Goal: Transaction & Acquisition: Purchase product/service

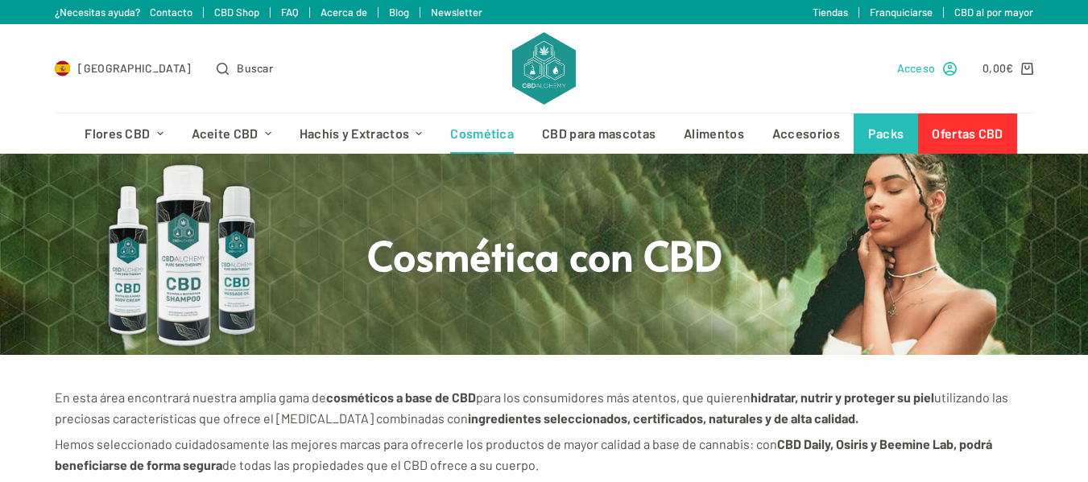
click at [927, 68] on span "Acceso" at bounding box center [916, 68] width 39 height 19
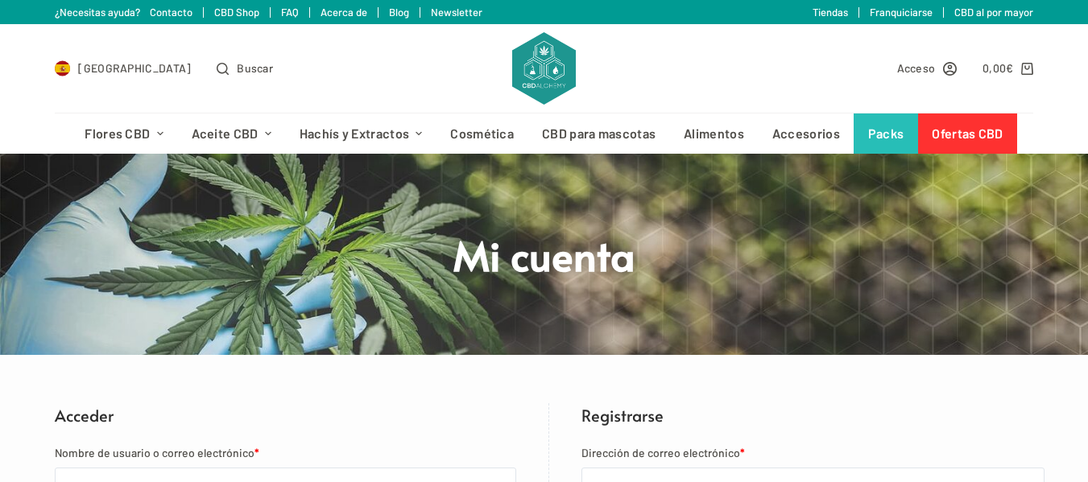
scroll to position [242, 0]
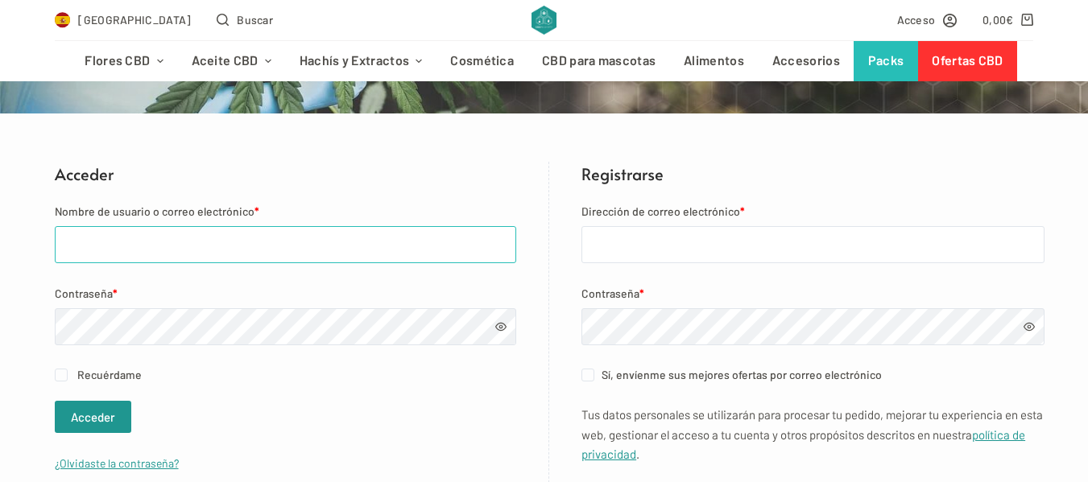
click at [246, 237] on input "Nombre de usuario o correo electrónico *" at bounding box center [286, 244] width 462 height 37
type input "evarodriguez@copc.cat"
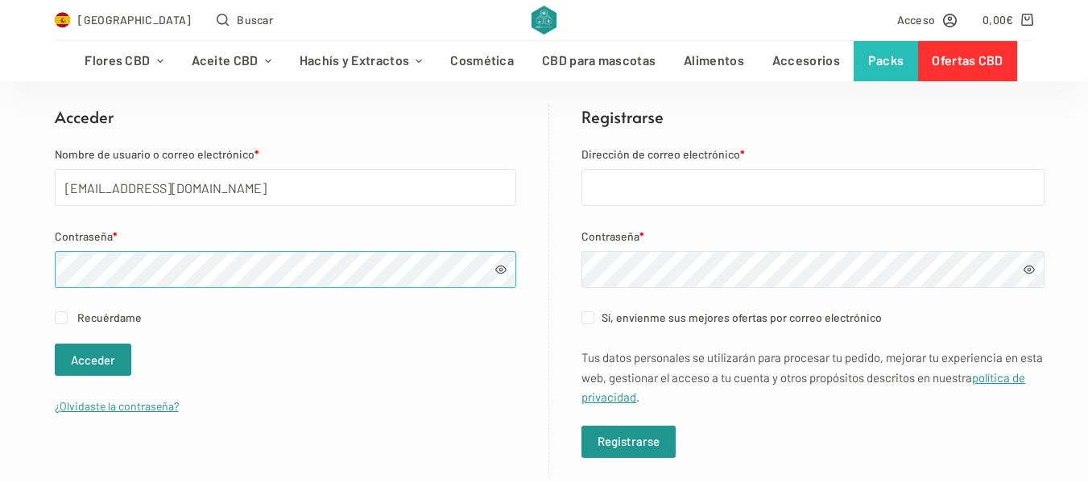
scroll to position [322, 0]
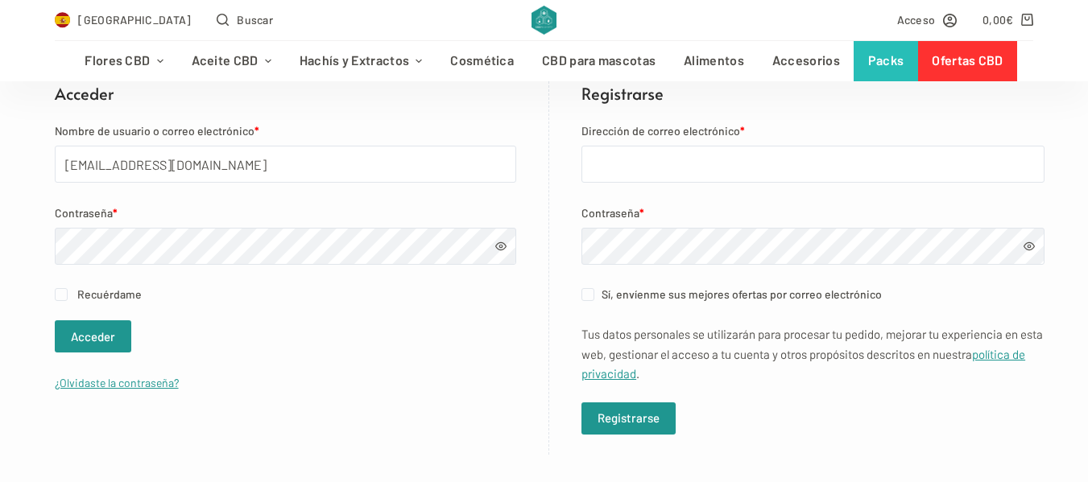
click at [101, 291] on span "Recuérdame" at bounding box center [109, 294] width 64 height 14
click at [68, 291] on input "Recuérdame" at bounding box center [61, 294] width 13 height 13
checkbox input "true"
click at [101, 339] on button "Acceder" at bounding box center [93, 336] width 76 height 32
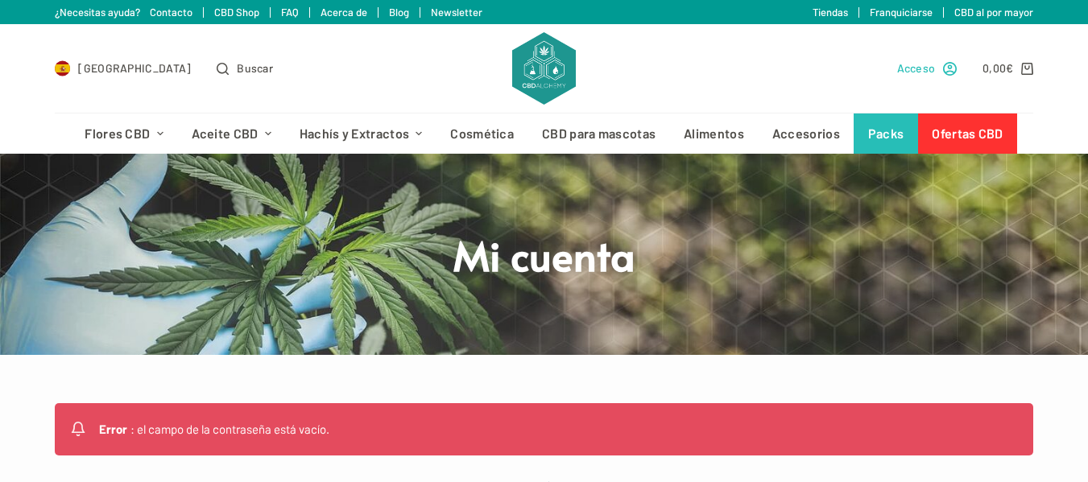
click at [919, 68] on span "Acceso" at bounding box center [916, 68] width 39 height 19
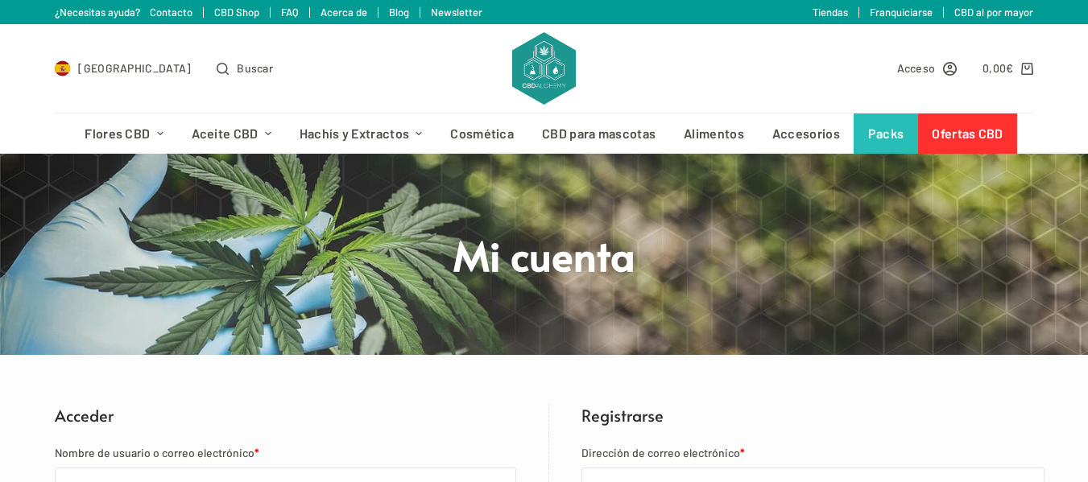
scroll to position [161, 0]
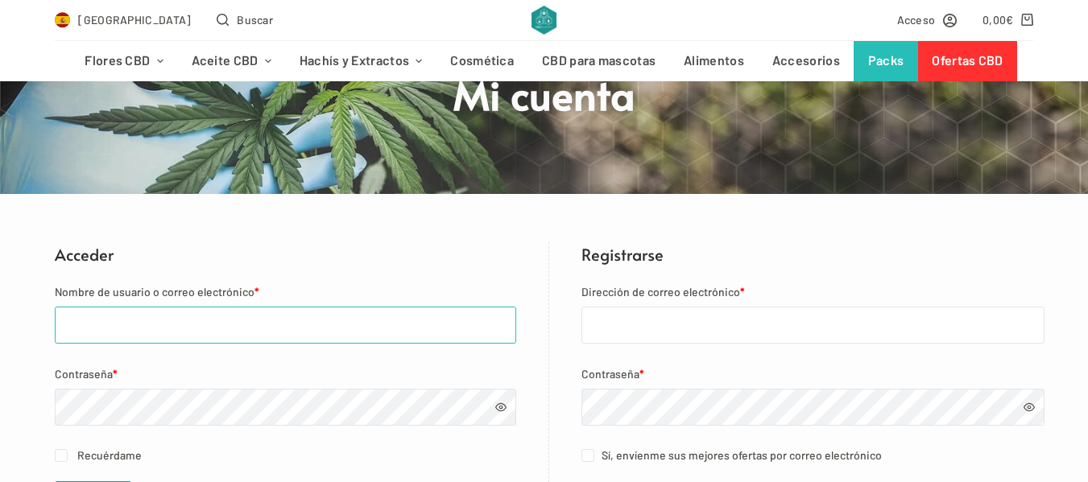
click at [186, 328] on input "Nombre de usuario o correo electrónico *" at bounding box center [286, 325] width 462 height 37
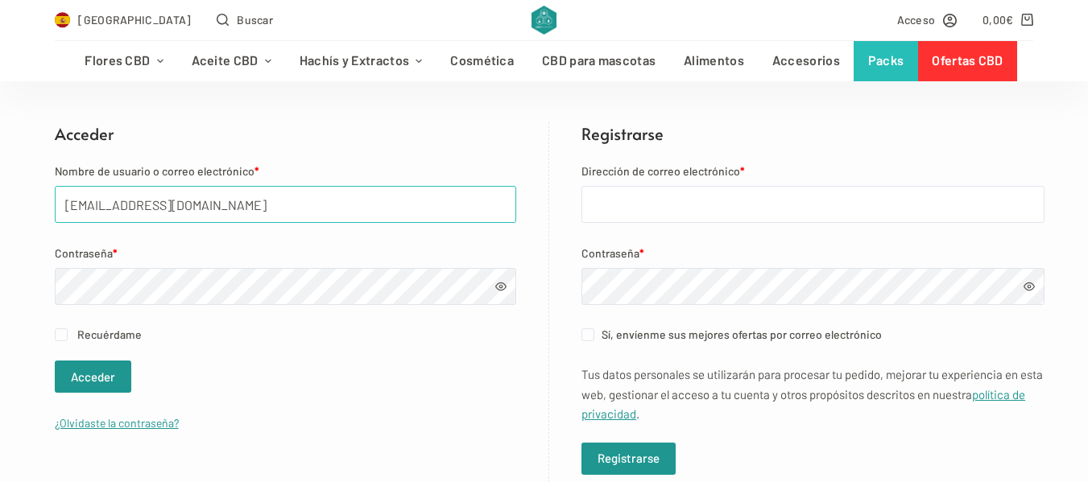
scroll to position [403, 0]
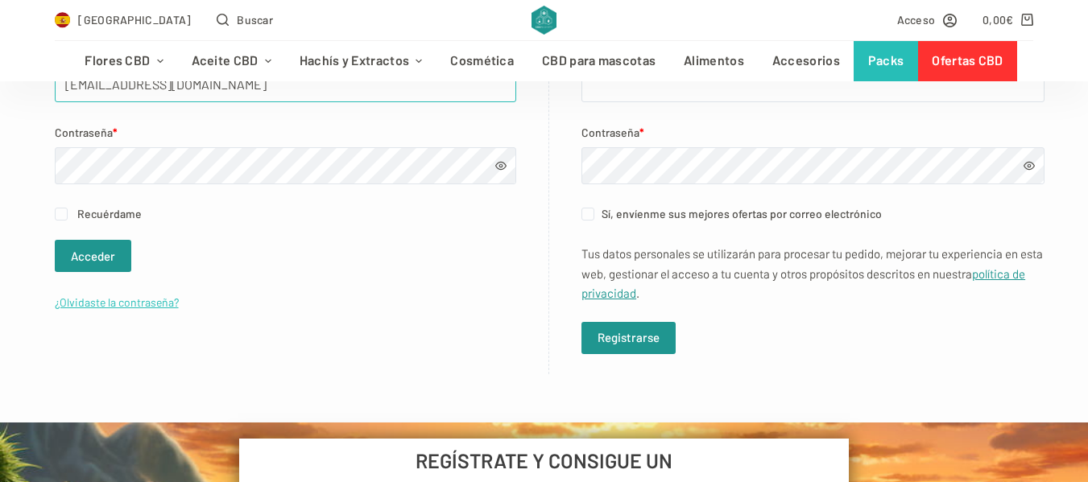
type input "evarodriguez@copc.cat"
click at [118, 300] on link "¿Olvidaste la contraseña?" at bounding box center [117, 302] width 124 height 14
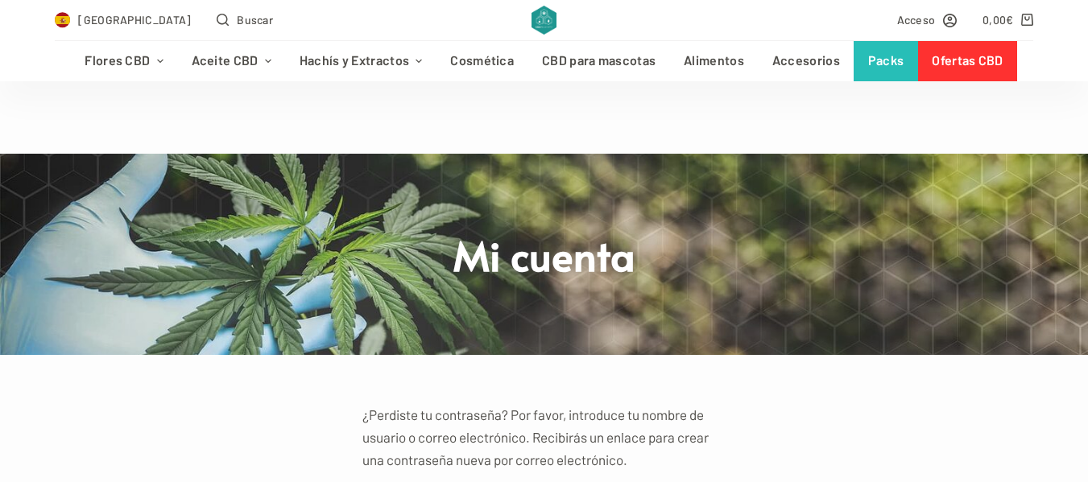
scroll to position [322, 0]
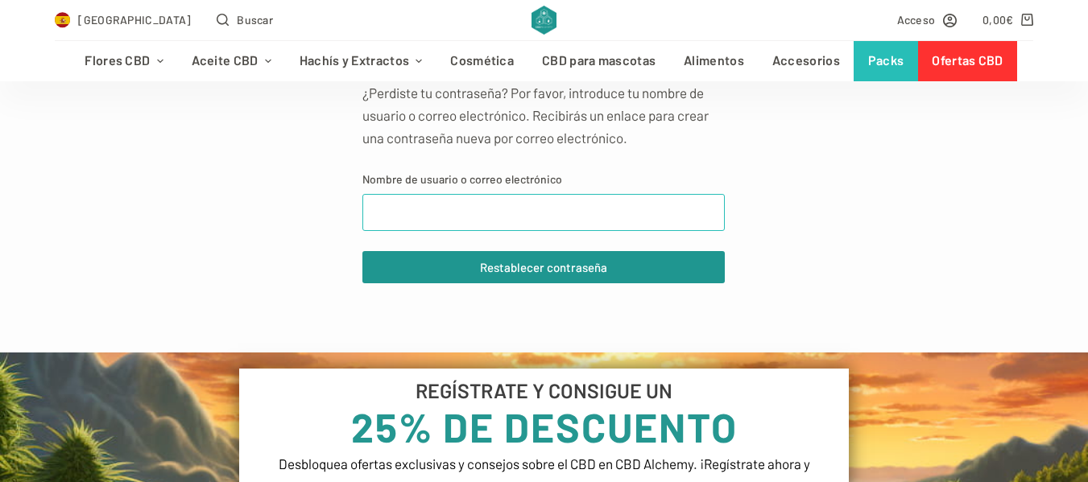
click at [558, 211] on input "Nombre de usuario o correo electrónico" at bounding box center [543, 212] width 362 height 37
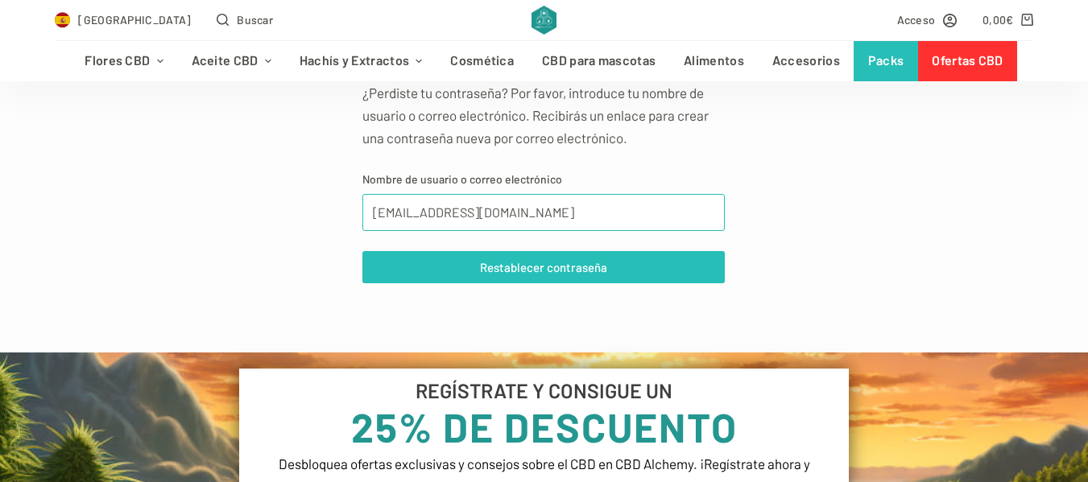
type input "evarodriguez@copc.cat"
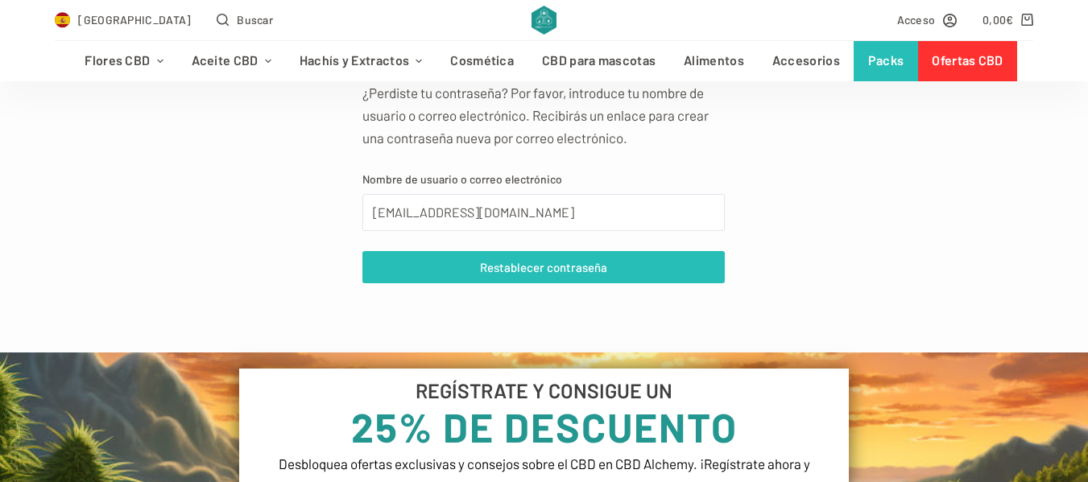
click at [573, 262] on button "Restablecer contraseña" at bounding box center [543, 267] width 362 height 32
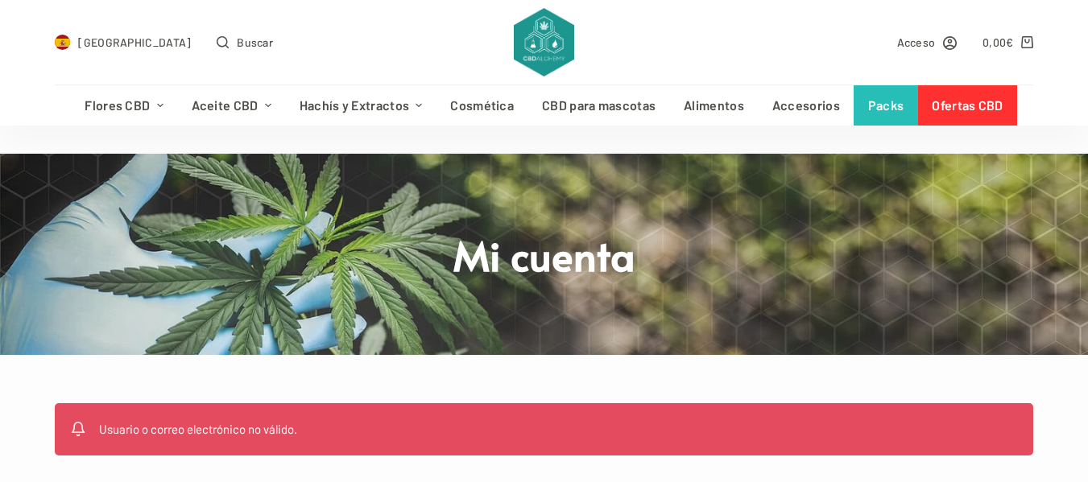
scroll to position [242, 0]
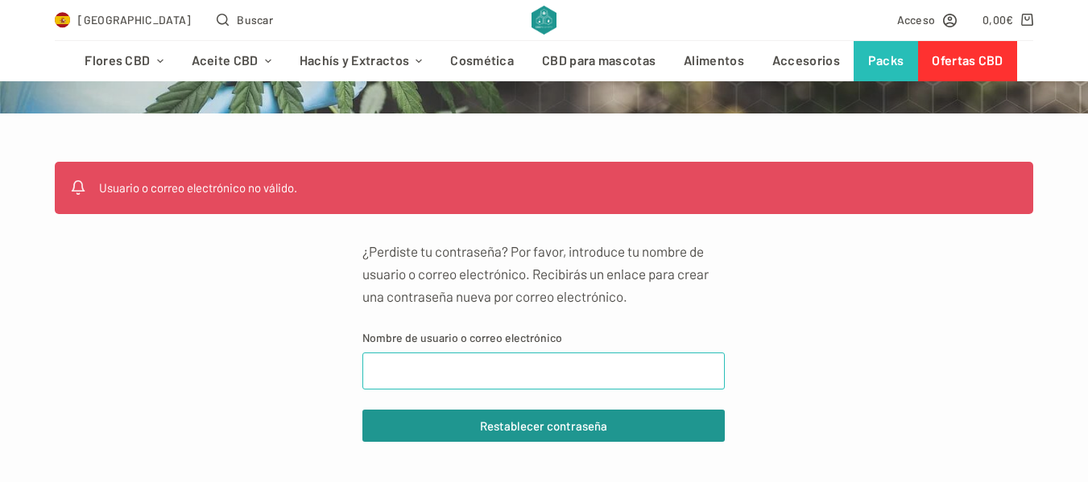
click at [575, 377] on input "Nombre de usuario o correo electrónico" at bounding box center [543, 371] width 362 height 37
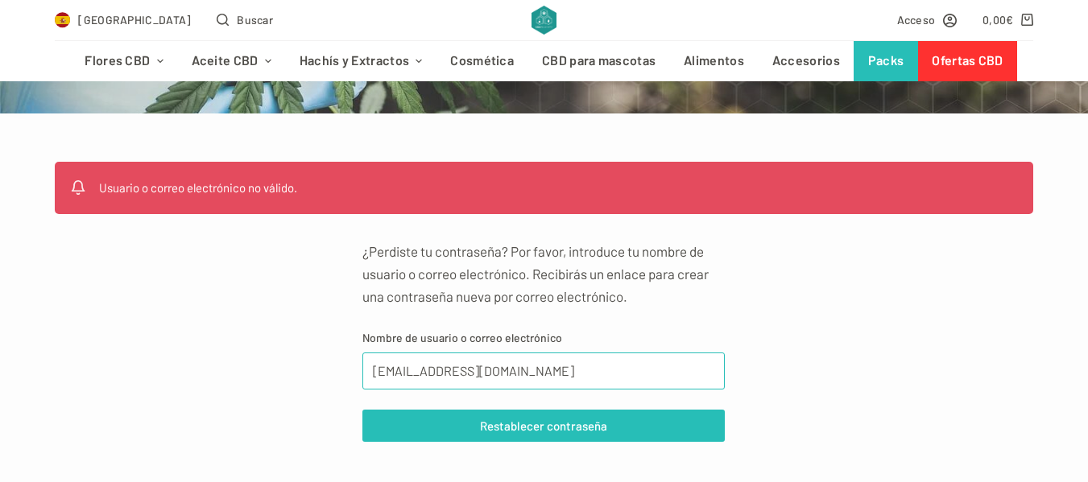
type input "eva.rodriguez.renom@gmail.com"
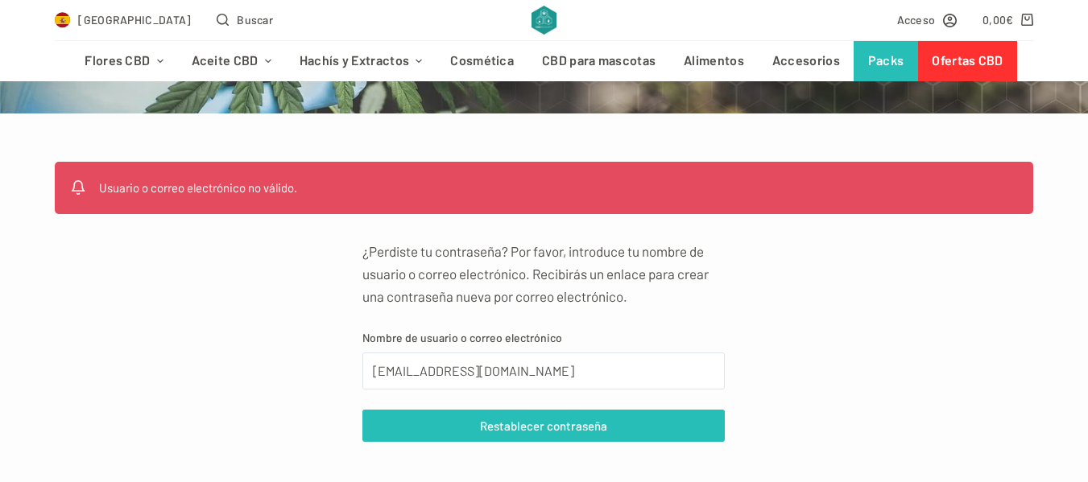
click at [569, 423] on button "Restablecer contraseña" at bounding box center [543, 426] width 362 height 32
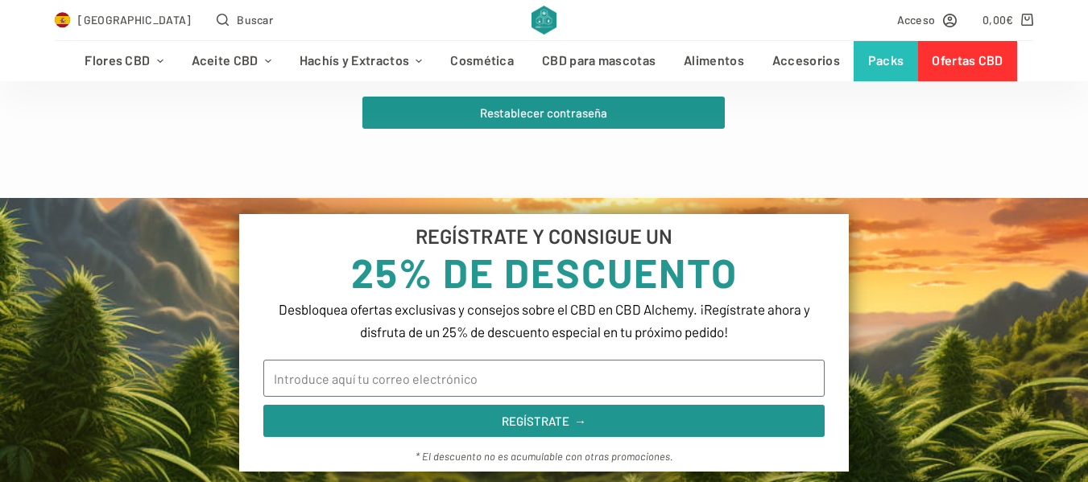
scroll to position [725, 0]
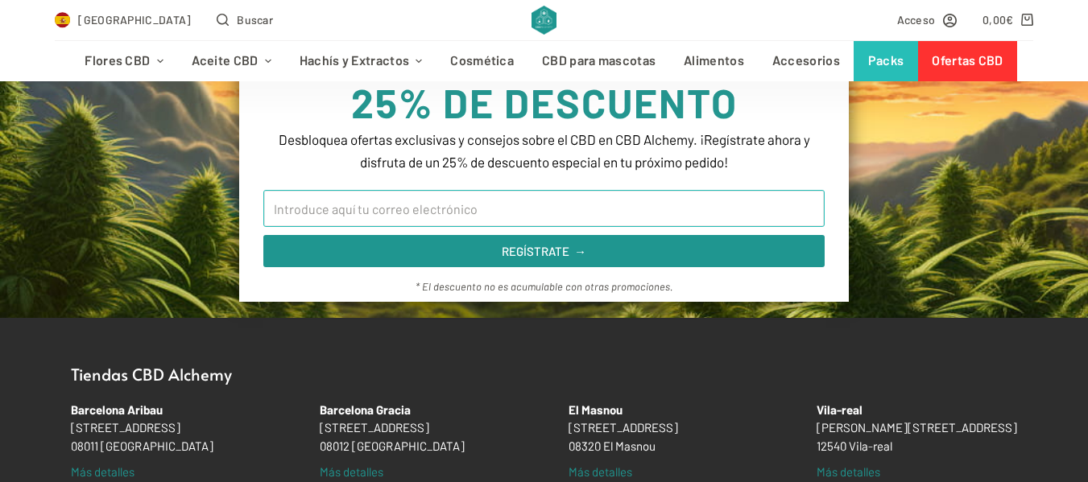
click at [609, 203] on input "Email" at bounding box center [543, 208] width 560 height 37
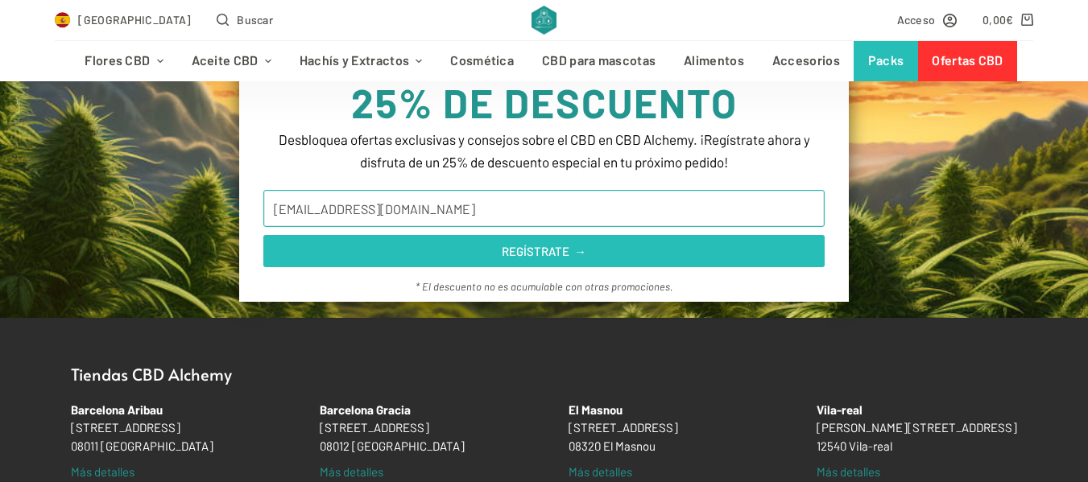
type input "eva.rodriguez.renom@gmail.com"
click at [543, 258] on span "REGÍSTRATE →" at bounding box center [544, 252] width 85 height 12
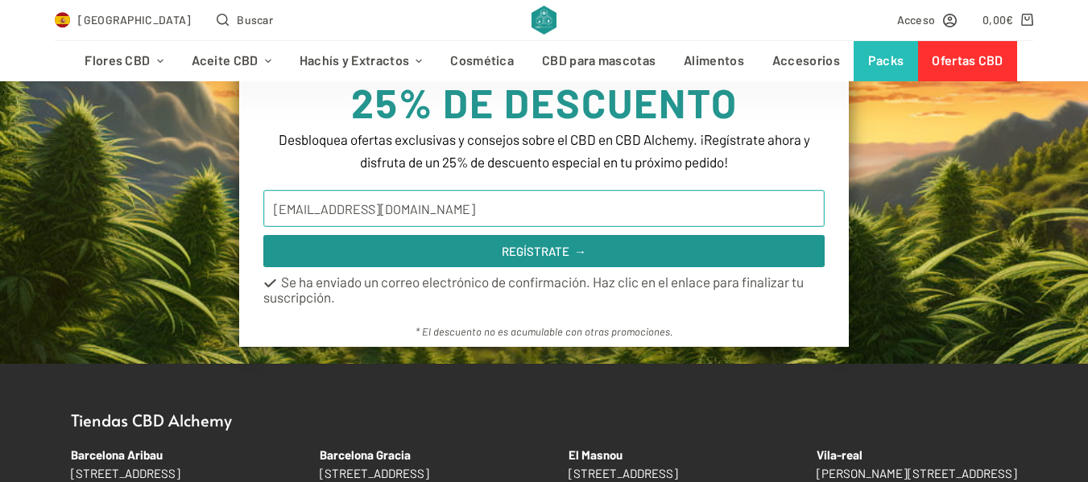
click at [414, 196] on input "eva.rodriguez.renom@gmail.com" at bounding box center [543, 208] width 560 height 37
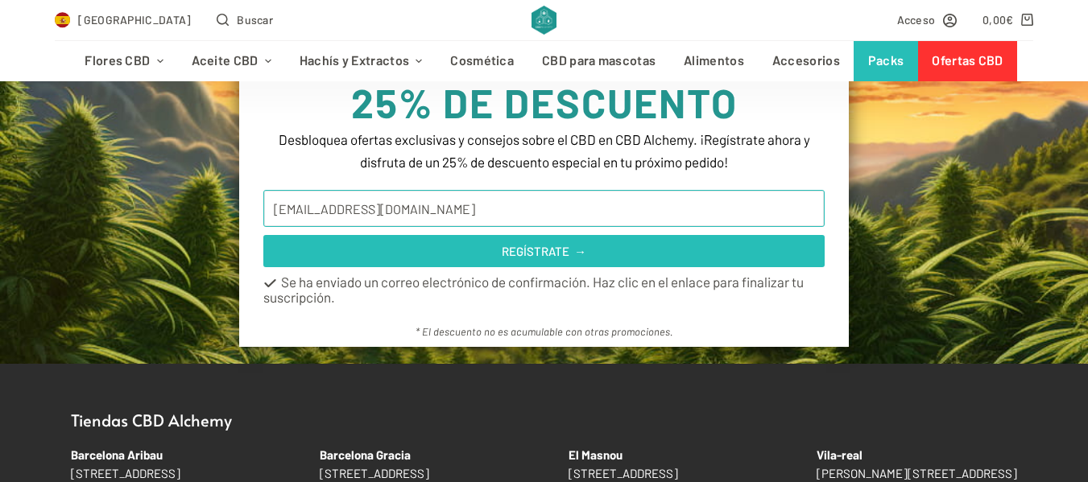
type input "eva.rodriguez.renom@gmail.com"
click at [517, 252] on span "REGÍSTRATE →" at bounding box center [544, 252] width 85 height 12
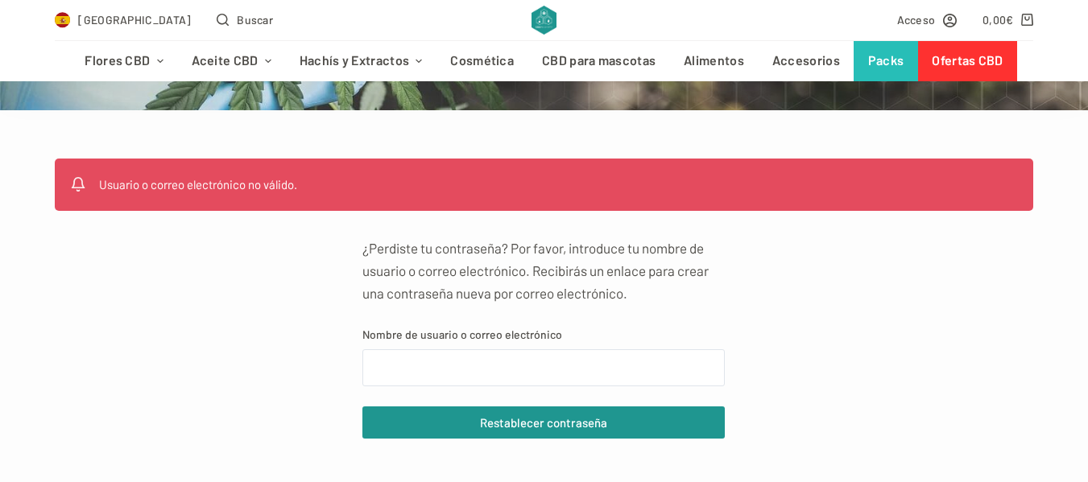
scroll to position [483, 0]
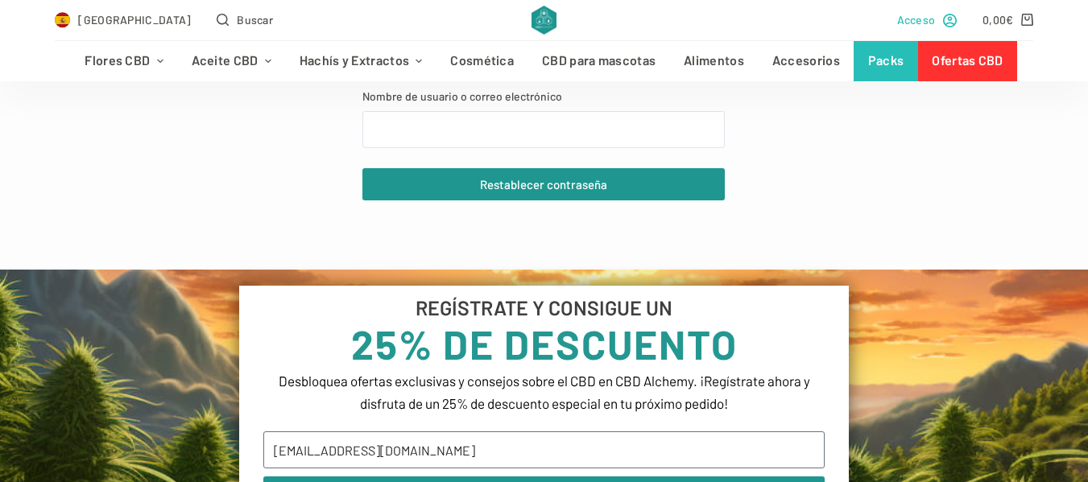
click at [931, 23] on span "Acceso" at bounding box center [916, 19] width 39 height 19
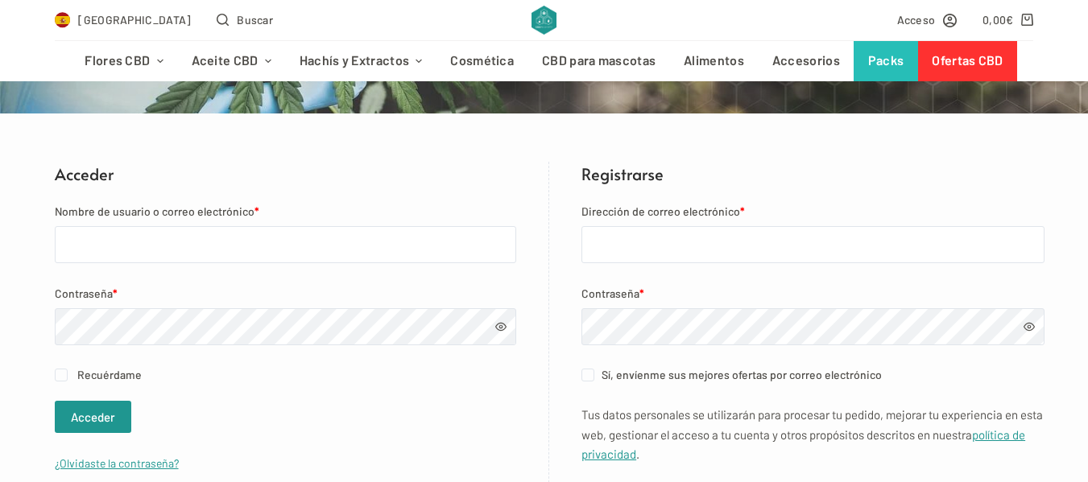
scroll to position [322, 0]
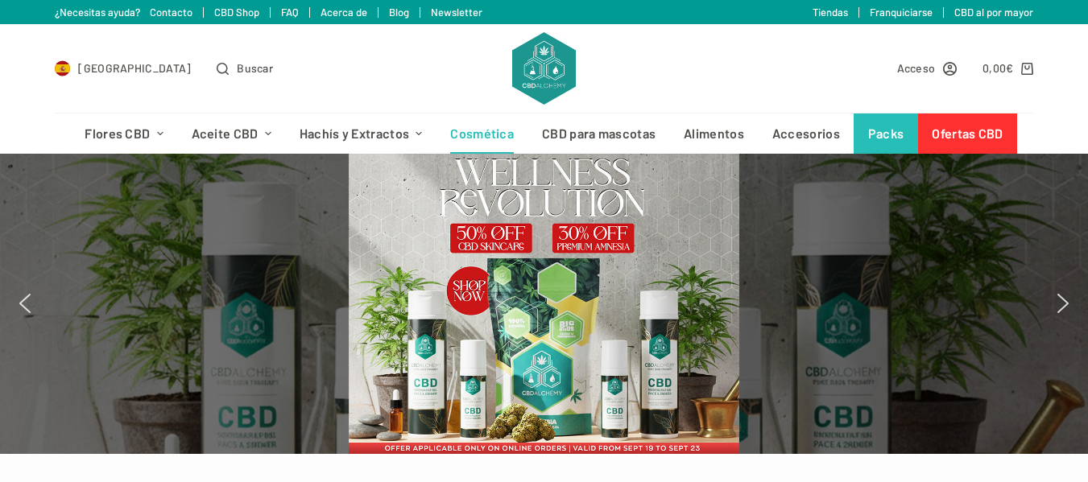
click at [497, 141] on link "Cosmética" at bounding box center [482, 134] width 92 height 40
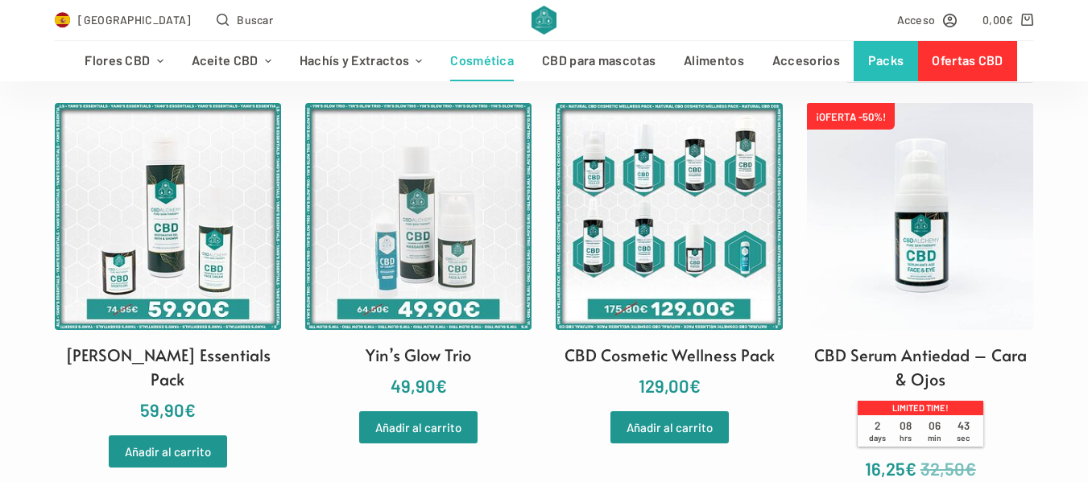
scroll to position [644, 0]
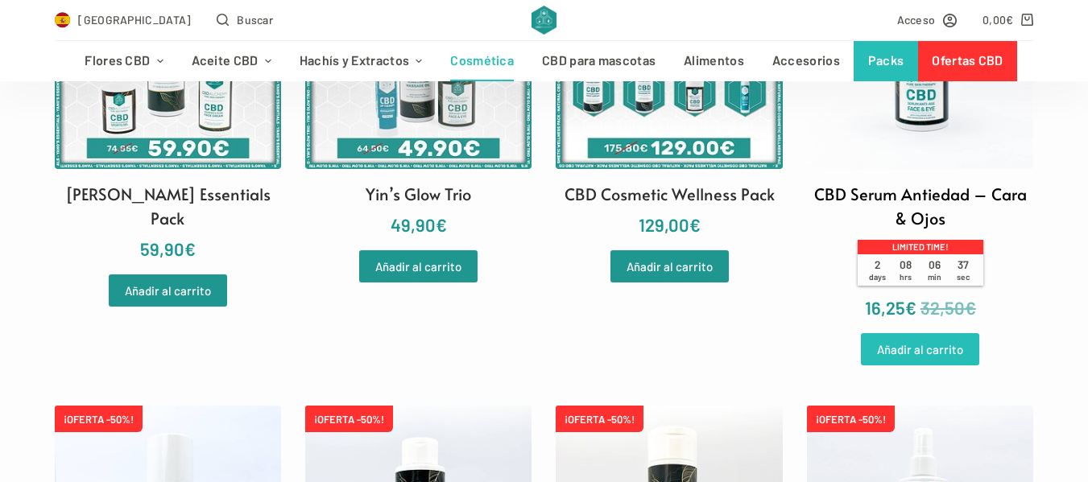
click at [961, 353] on link "Añadir al carrito" at bounding box center [920, 349] width 118 height 32
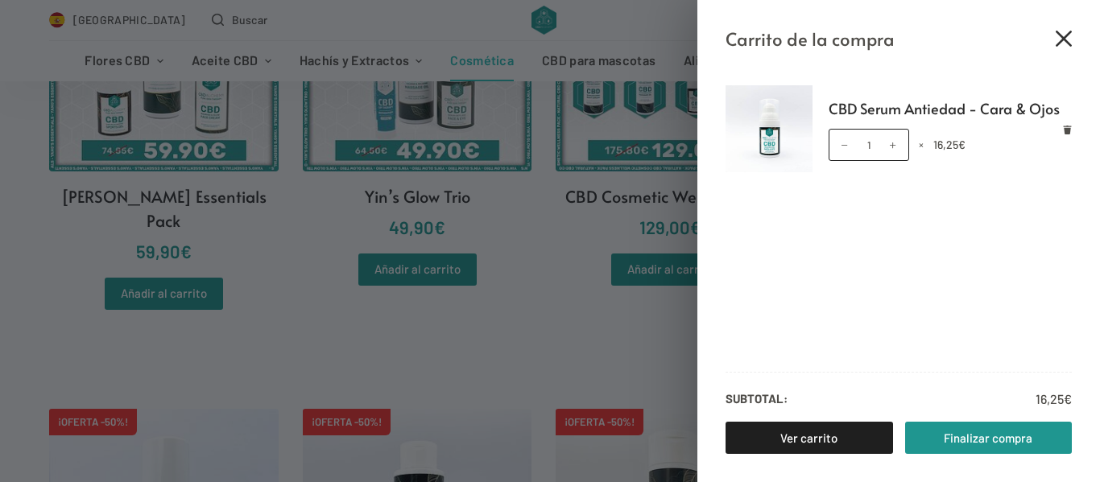
click at [1061, 36] on icon "Cerrar el cajón del carrito" at bounding box center [1063, 39] width 16 height 16
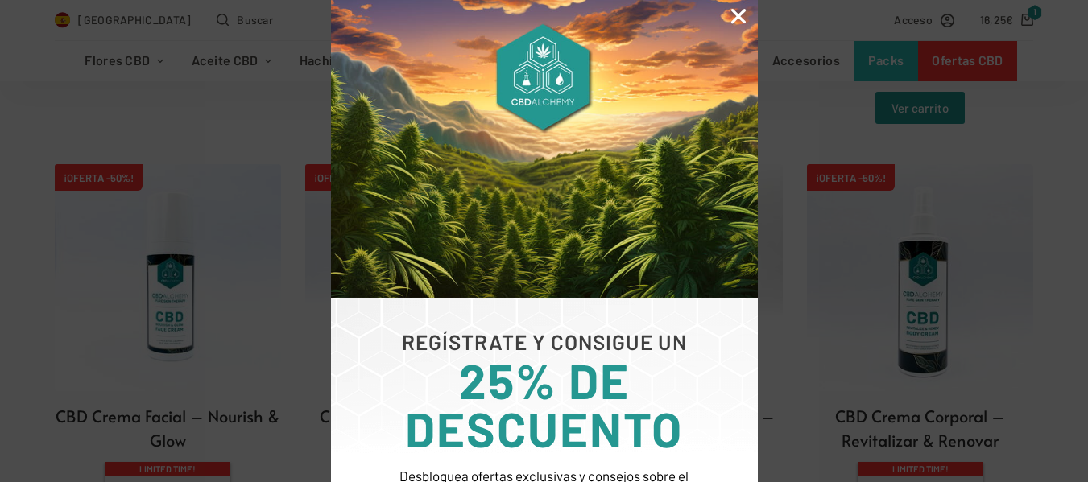
scroll to position [0, 0]
click at [738, 15] on icon "Close" at bounding box center [738, 16] width 21 height 21
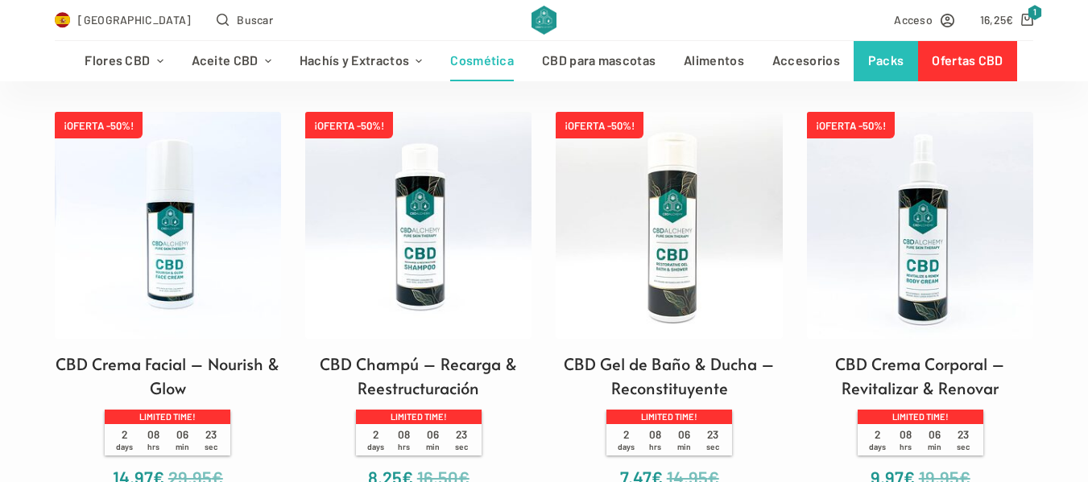
scroll to position [1047, 0]
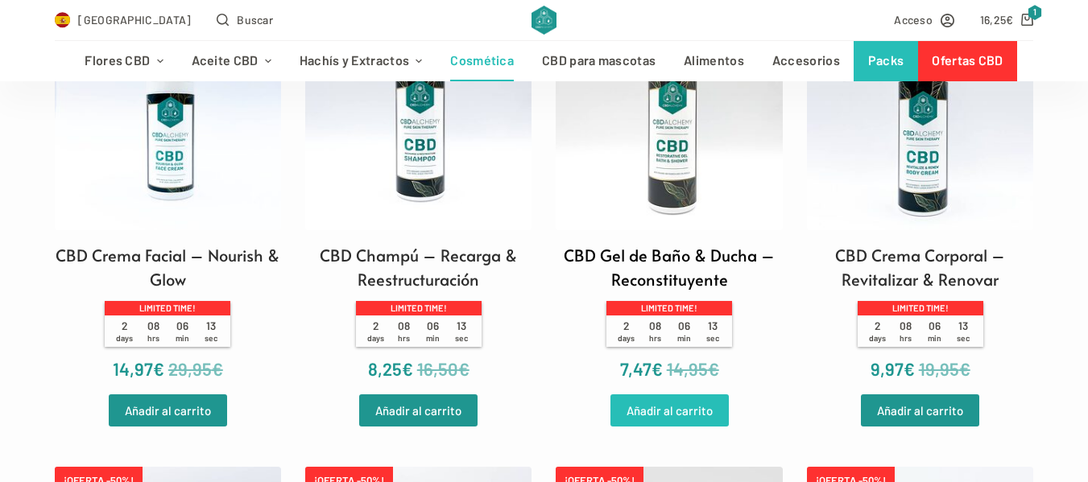
click at [687, 412] on link "Añadir al carrito" at bounding box center [669, 410] width 118 height 32
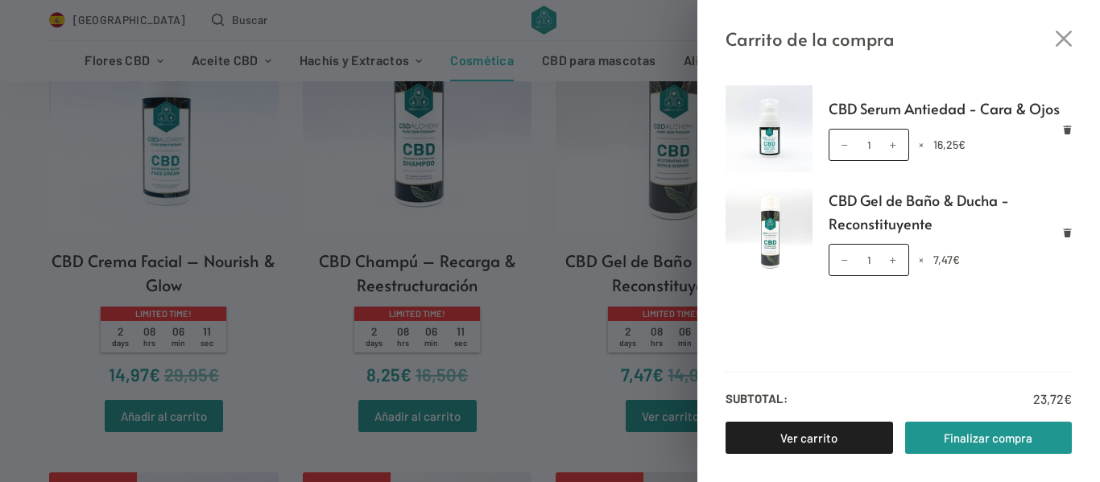
click at [1060, 38] on icon "Cerrar el cajón del carrito" at bounding box center [1063, 39] width 16 height 16
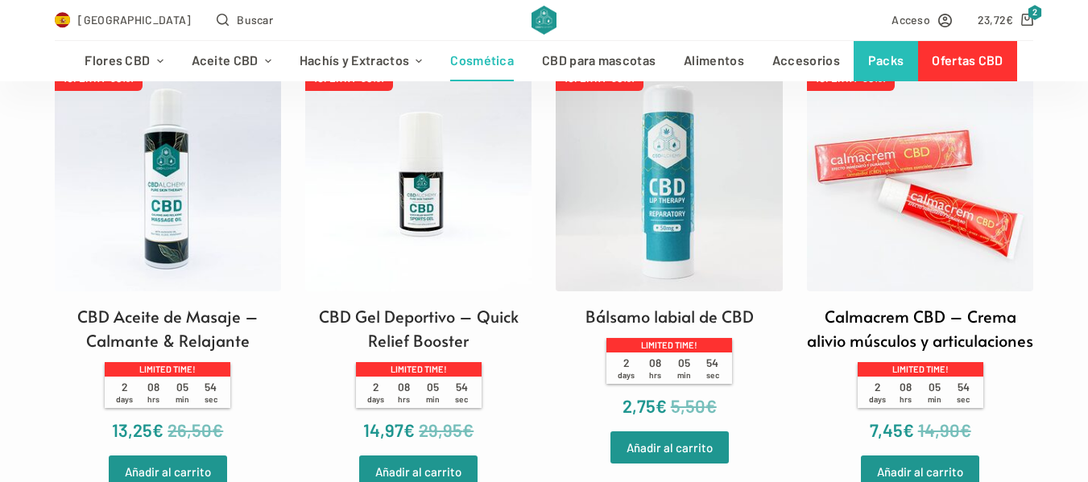
scroll to position [1610, 0]
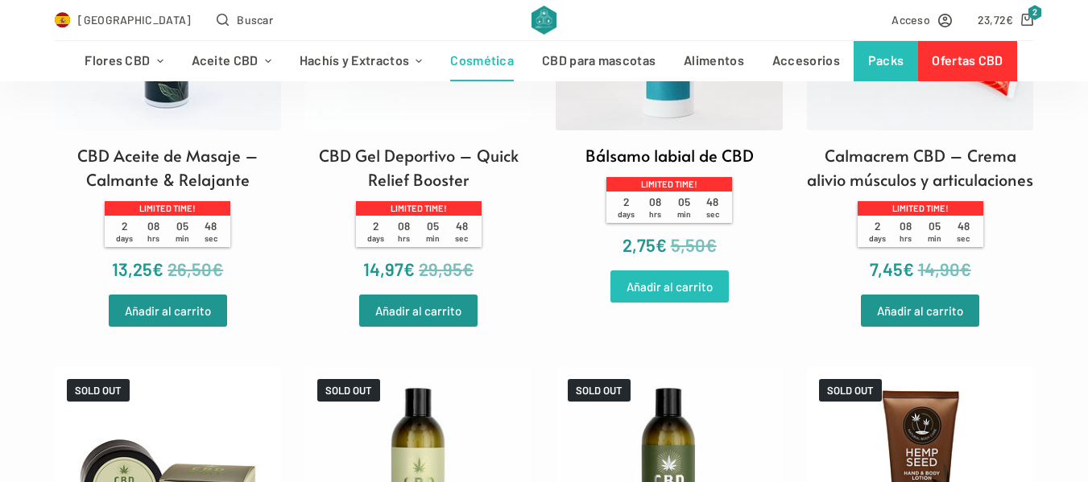
click at [697, 301] on link "Añadir al carrito" at bounding box center [669, 287] width 118 height 32
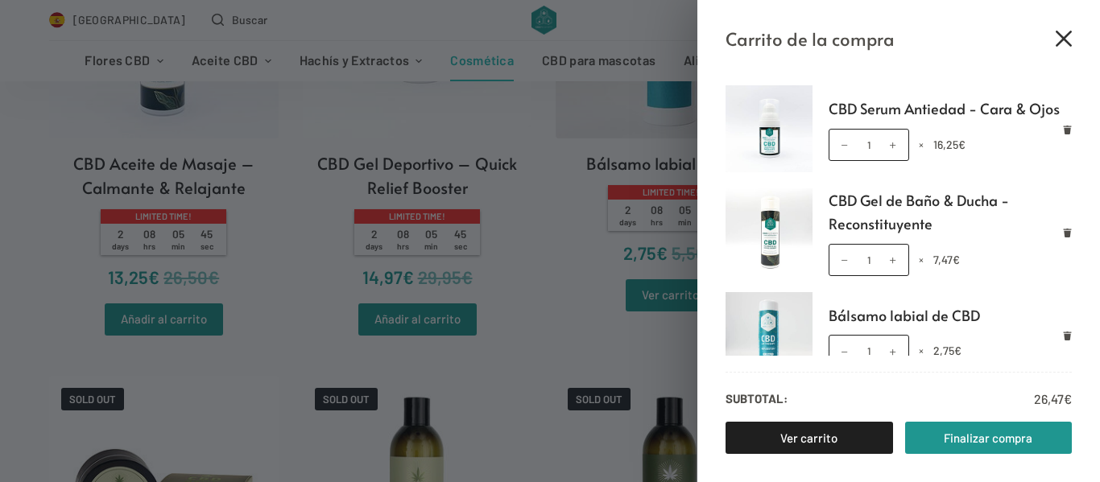
click at [1067, 43] on icon "Cerrar el cajón del carrito" at bounding box center [1063, 39] width 16 height 16
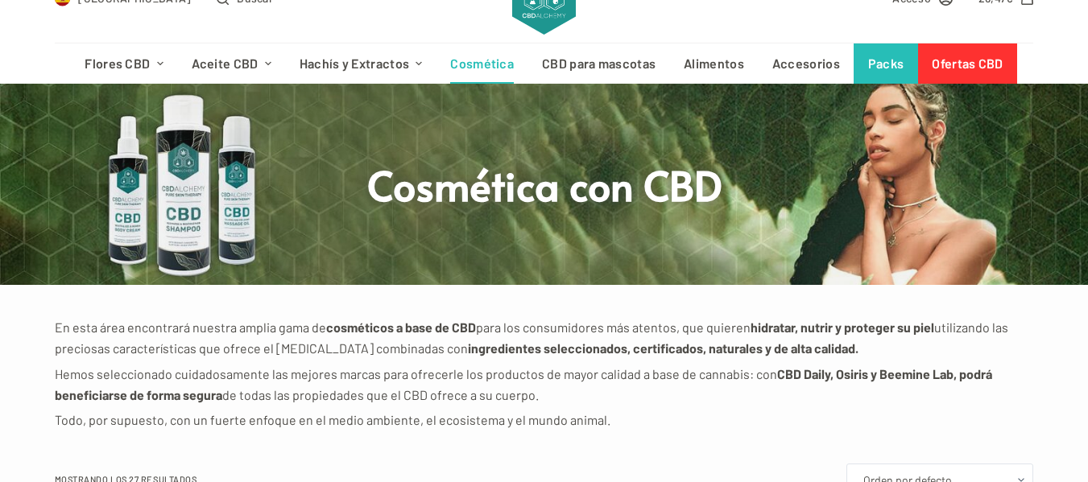
scroll to position [0, 0]
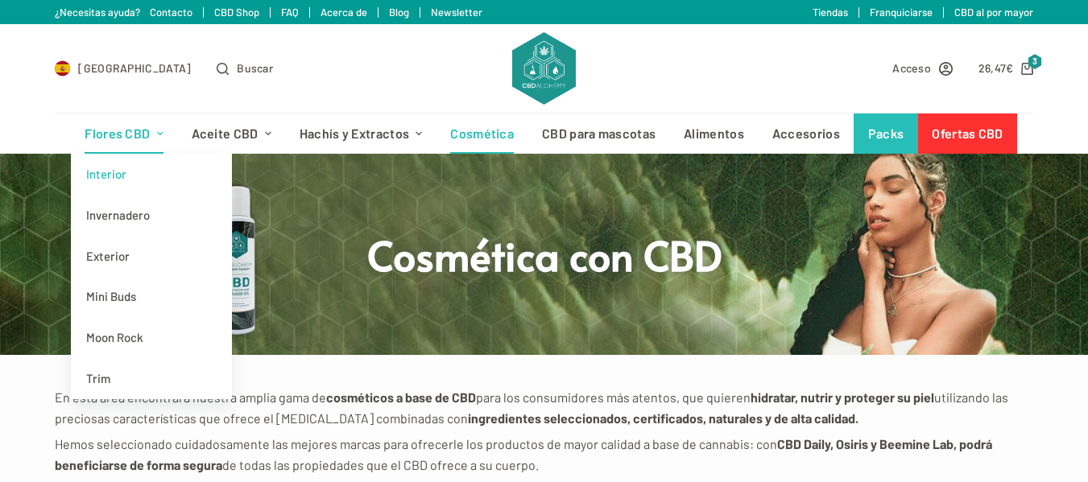
click at [116, 174] on link "Interior" at bounding box center [151, 174] width 161 height 41
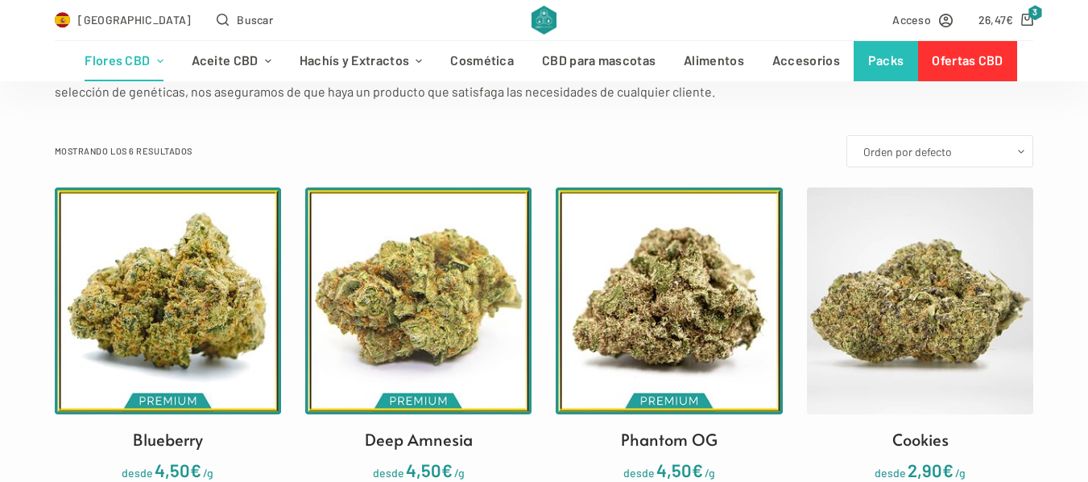
scroll to position [322, 0]
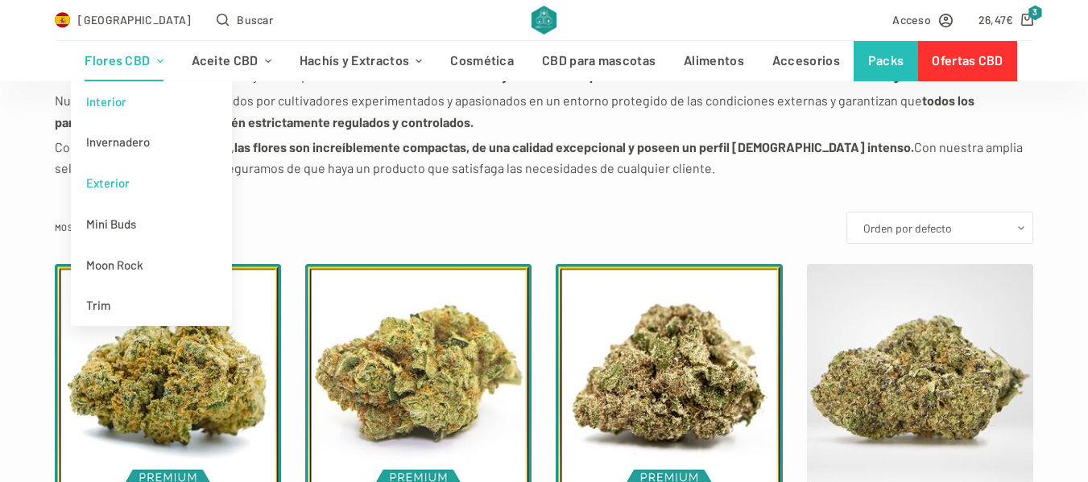
click at [133, 184] on link "Exterior" at bounding box center [151, 183] width 161 height 41
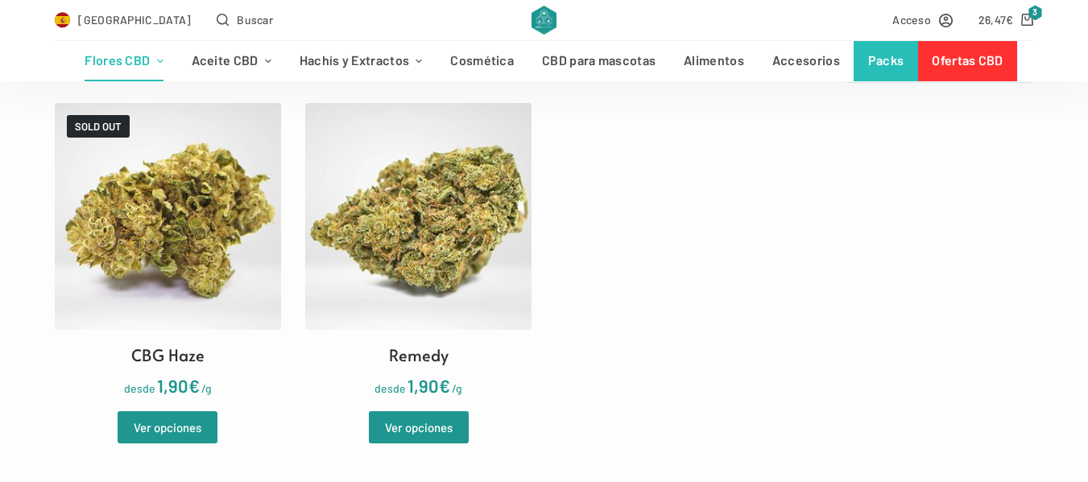
scroll to position [564, 0]
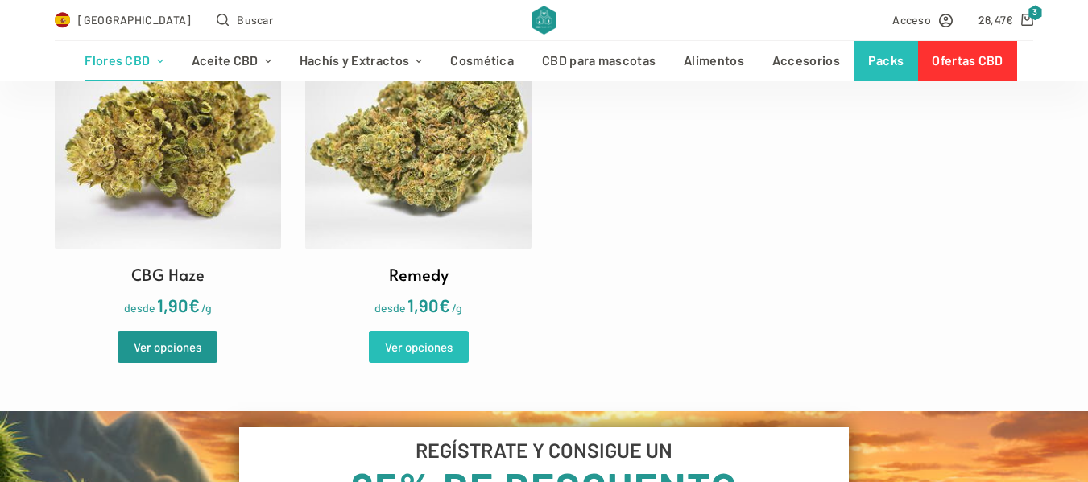
click at [444, 343] on link "Ver opciones" at bounding box center [419, 347] width 100 height 32
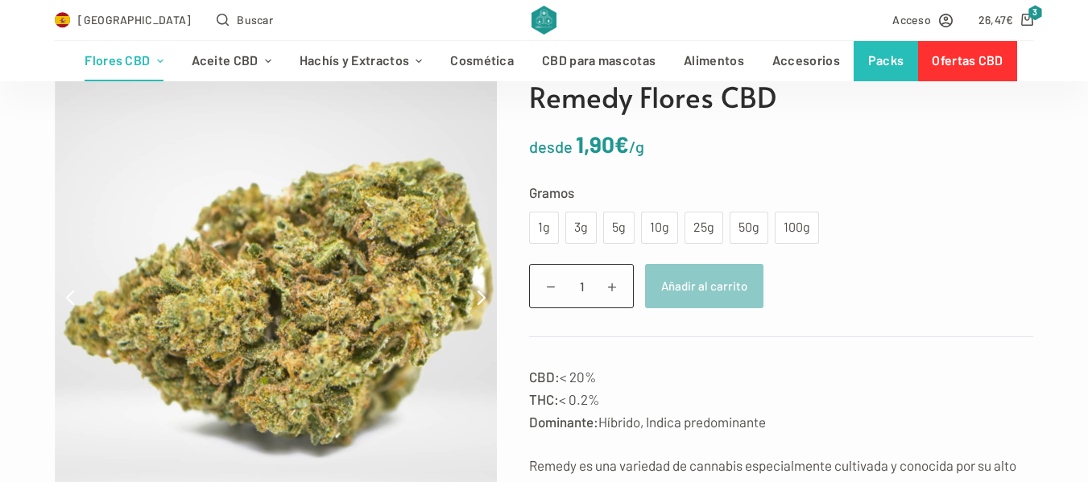
scroll to position [81, 0]
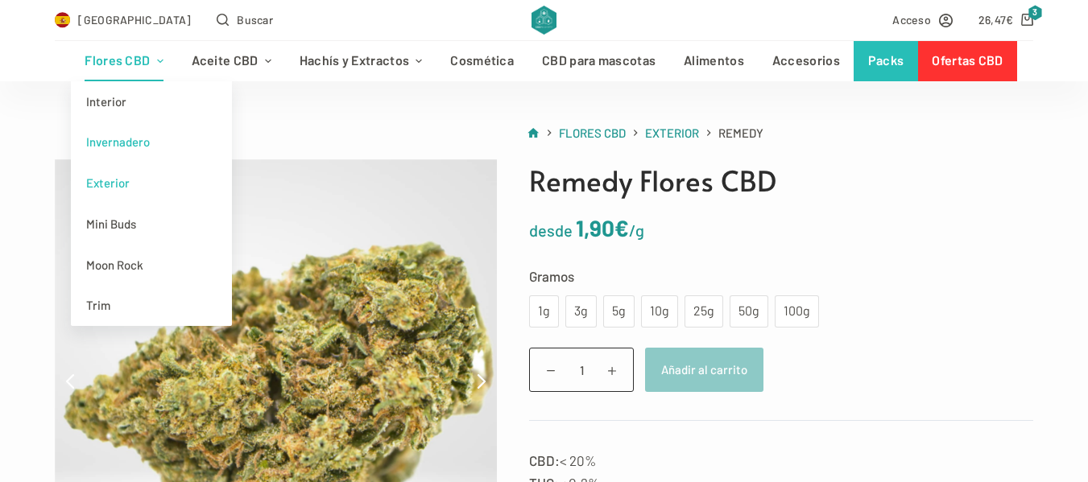
click at [156, 138] on link "Invernadero" at bounding box center [151, 142] width 161 height 41
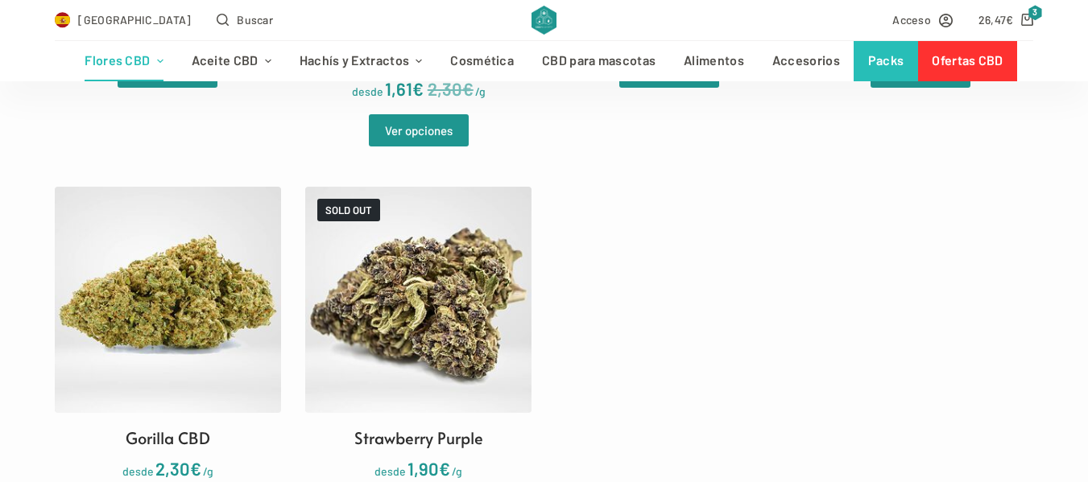
scroll to position [725, 0]
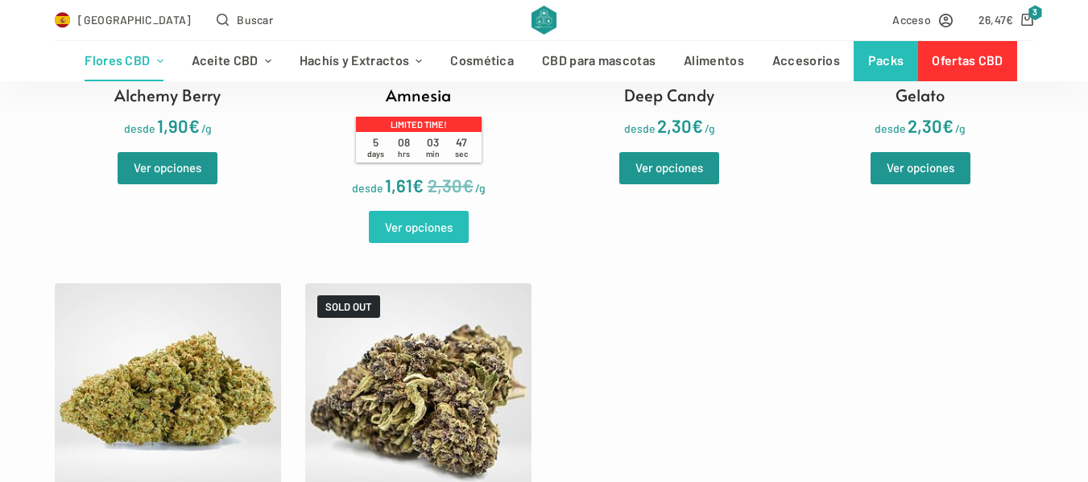
click at [415, 233] on link "Ver opciones" at bounding box center [419, 227] width 100 height 32
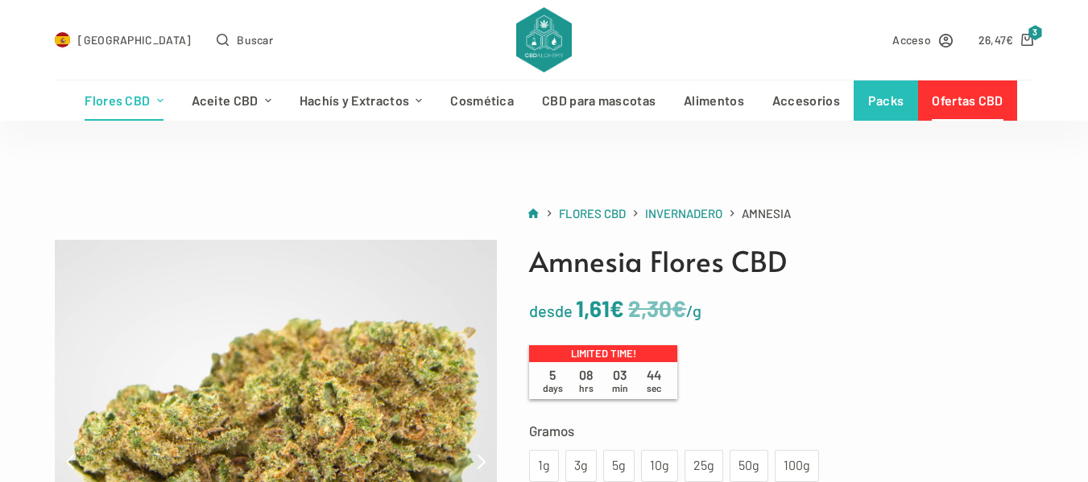
scroll to position [161, 0]
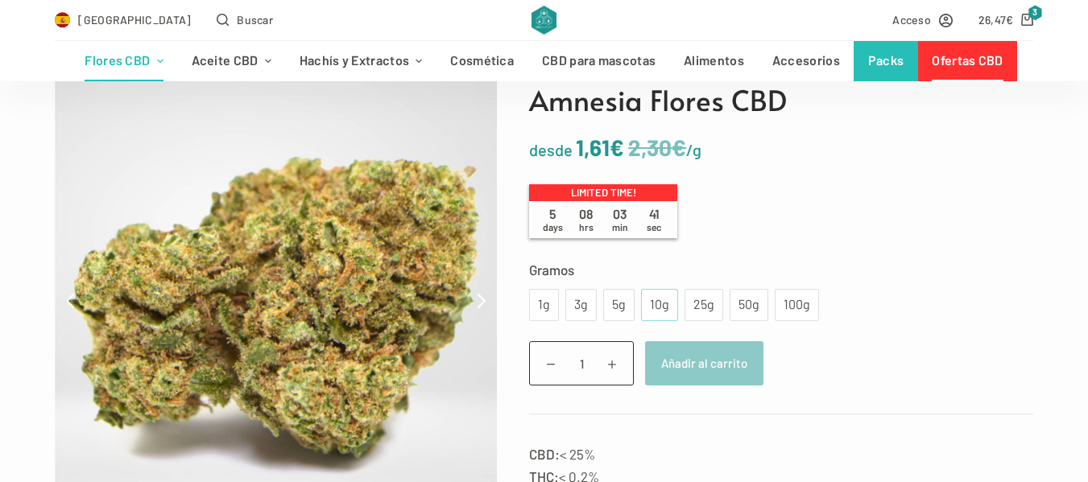
click at [659, 308] on div "10g" at bounding box center [660, 305] width 18 height 21
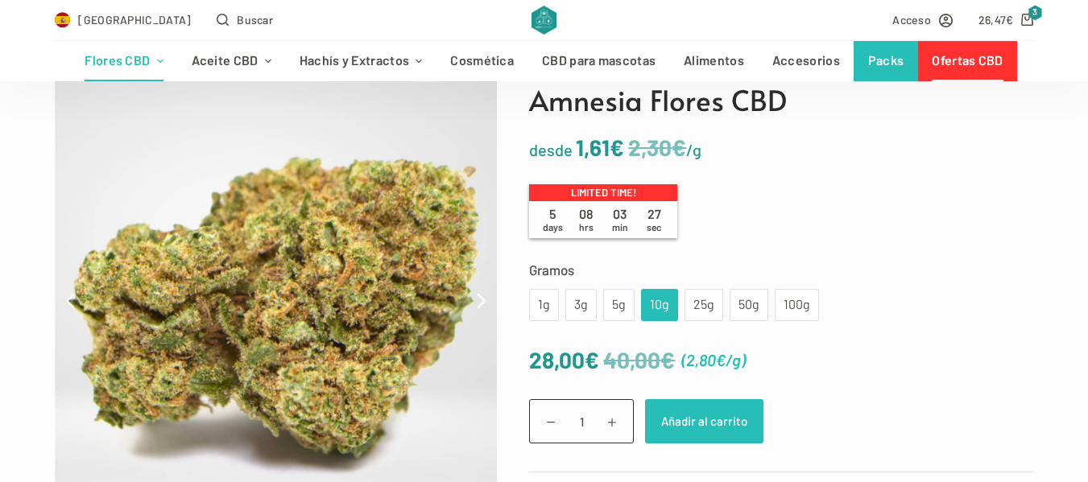
click at [694, 427] on button "Añadir al carrito" at bounding box center [704, 421] width 118 height 44
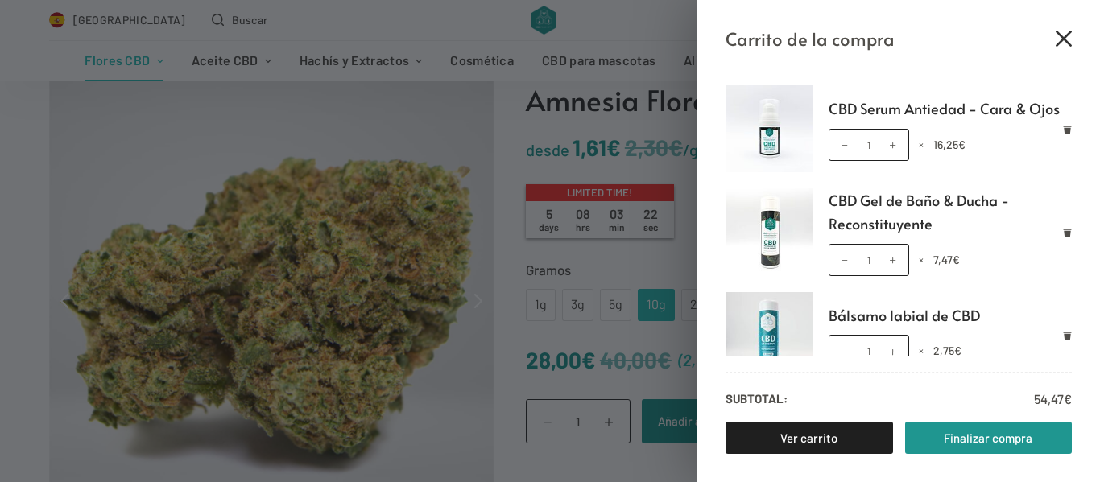
click at [1064, 42] on icon "Cerrar el cajón del carrito" at bounding box center [1063, 39] width 16 height 16
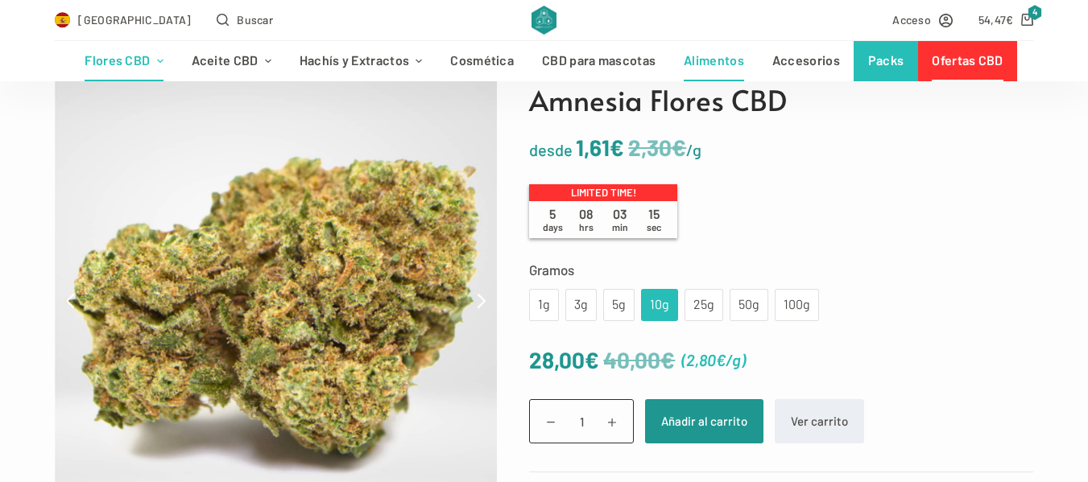
click at [746, 66] on link "Alimentos" at bounding box center [714, 61] width 89 height 40
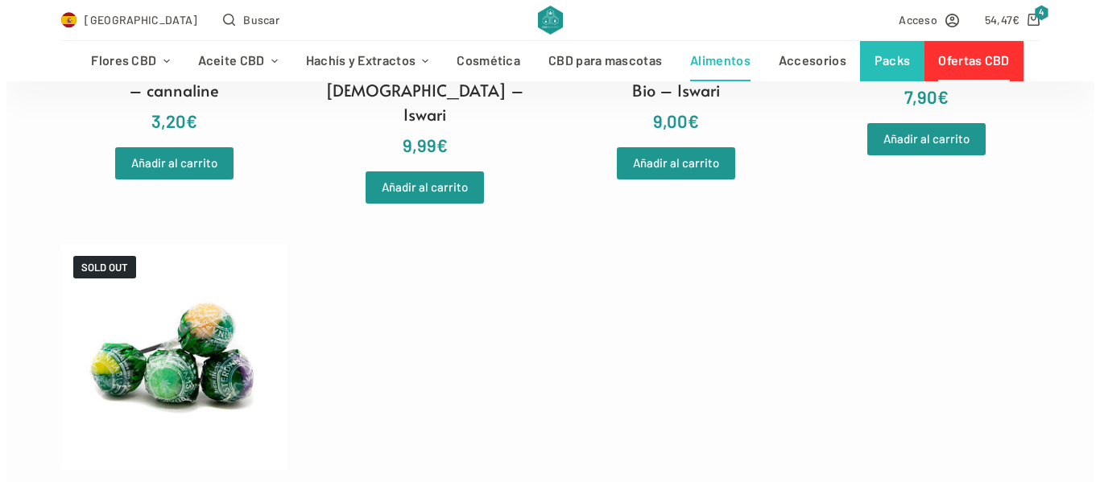
scroll to position [1530, 0]
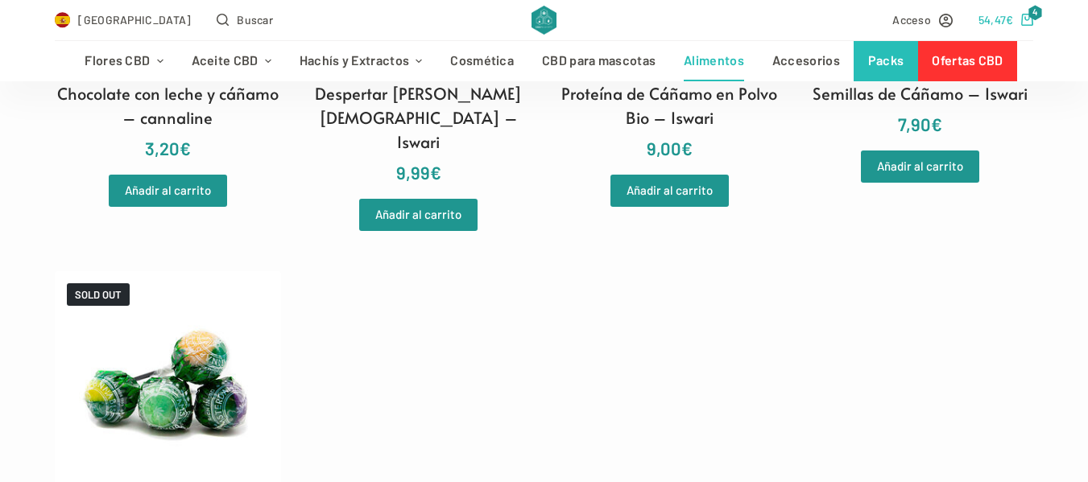
click at [1030, 20] on icon "Carro de compra" at bounding box center [1027, 20] width 12 height 12
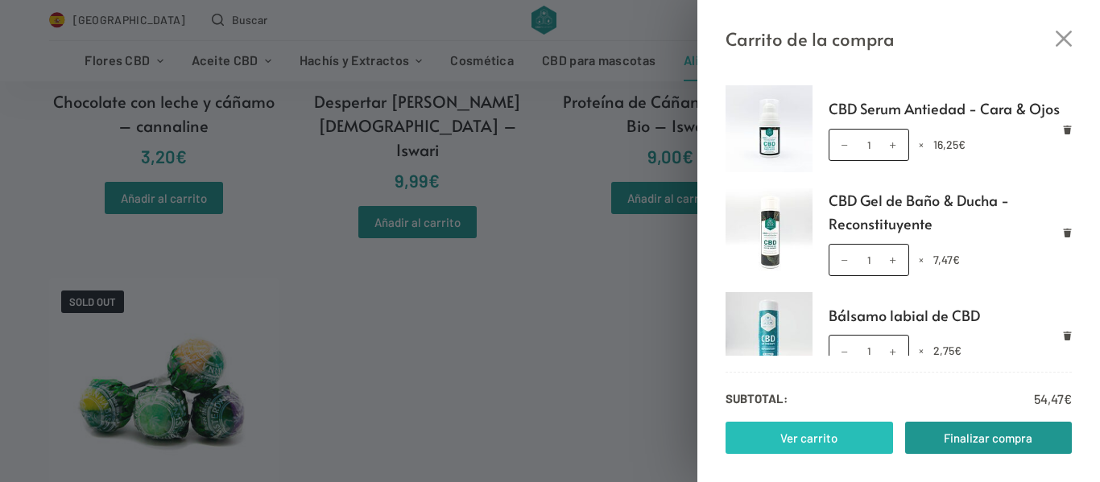
click at [810, 435] on link "Ver carrito" at bounding box center [808, 438] width 167 height 32
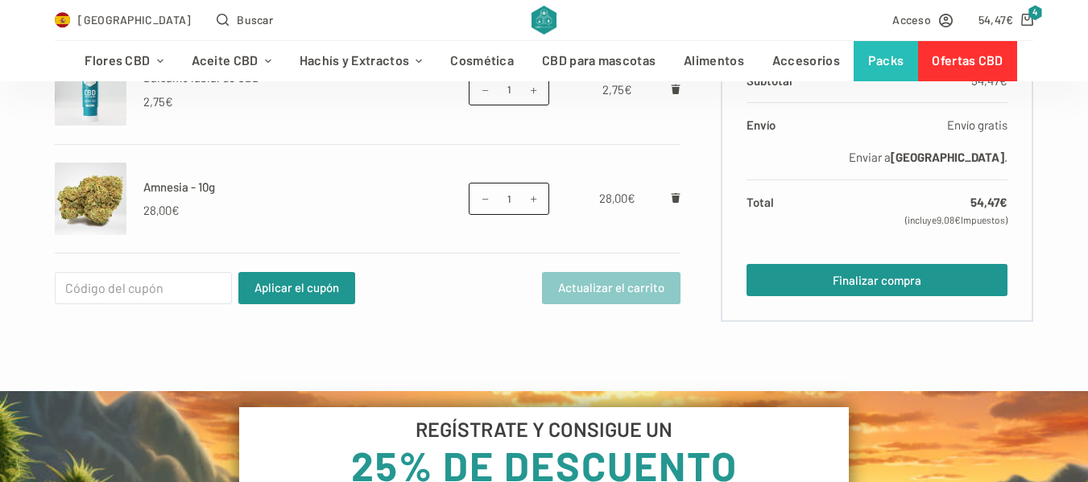
scroll to position [725, 0]
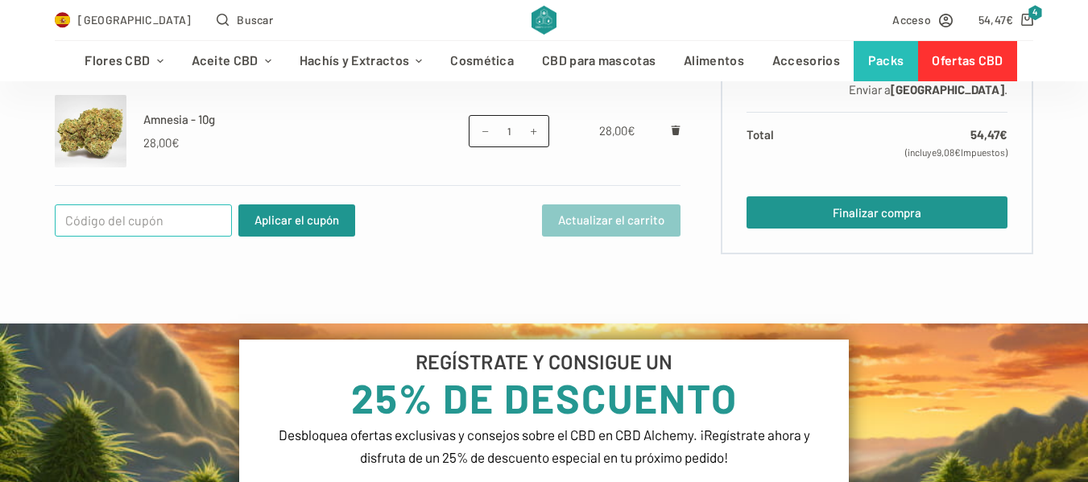
click at [176, 226] on input "Cupón:" at bounding box center [143, 220] width 177 height 32
type input "WELCOME25"
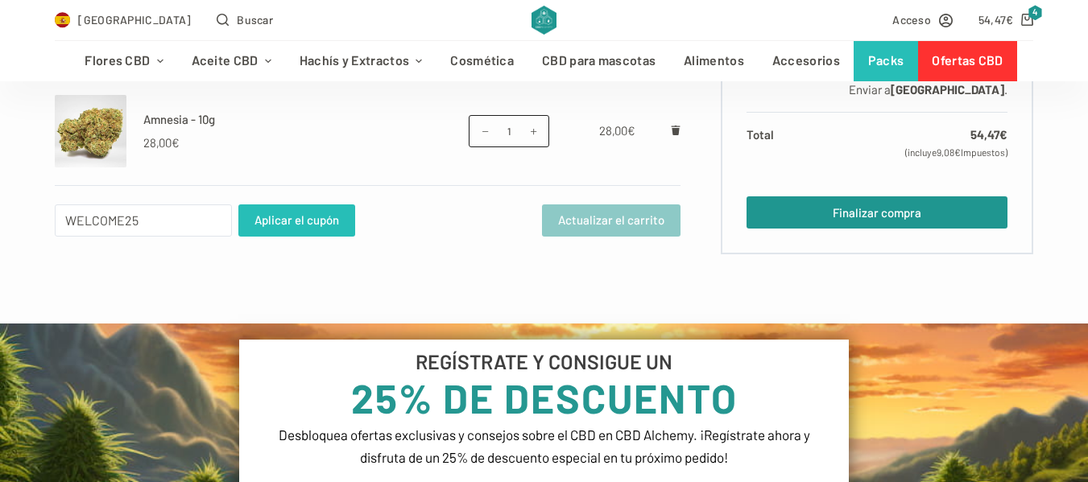
click at [304, 223] on button "Aplicar el cupón" at bounding box center [296, 220] width 117 height 32
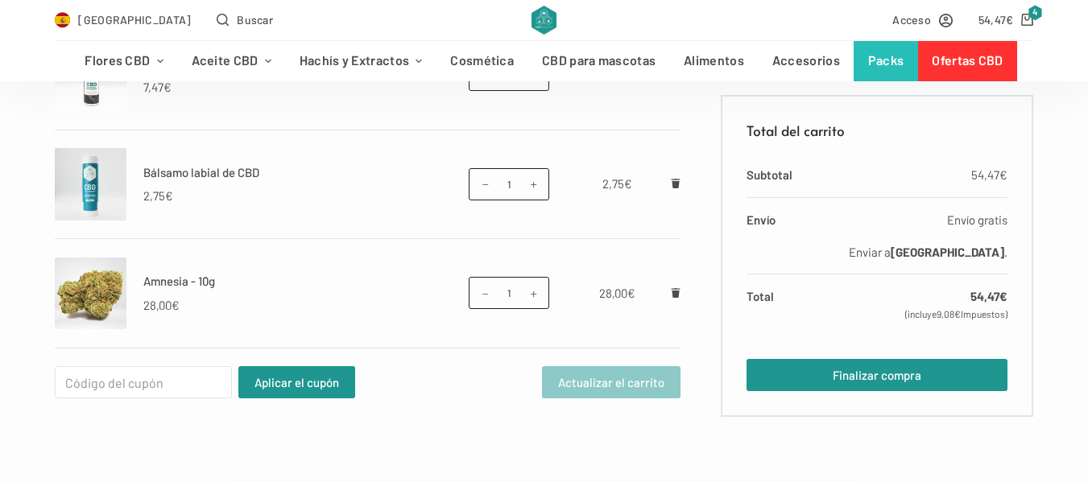
scroll to position [645, 0]
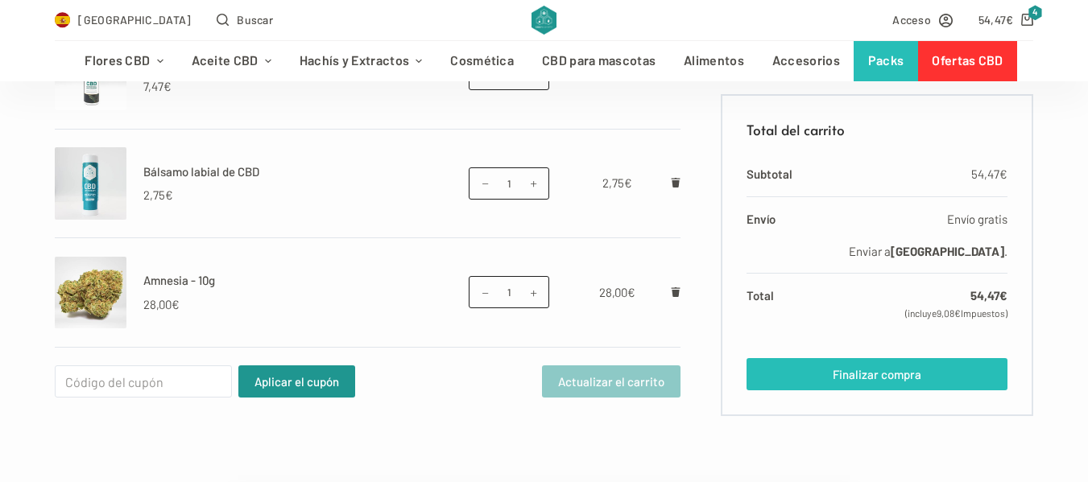
click at [867, 377] on link "Finalizar compra" at bounding box center [877, 374] width 262 height 32
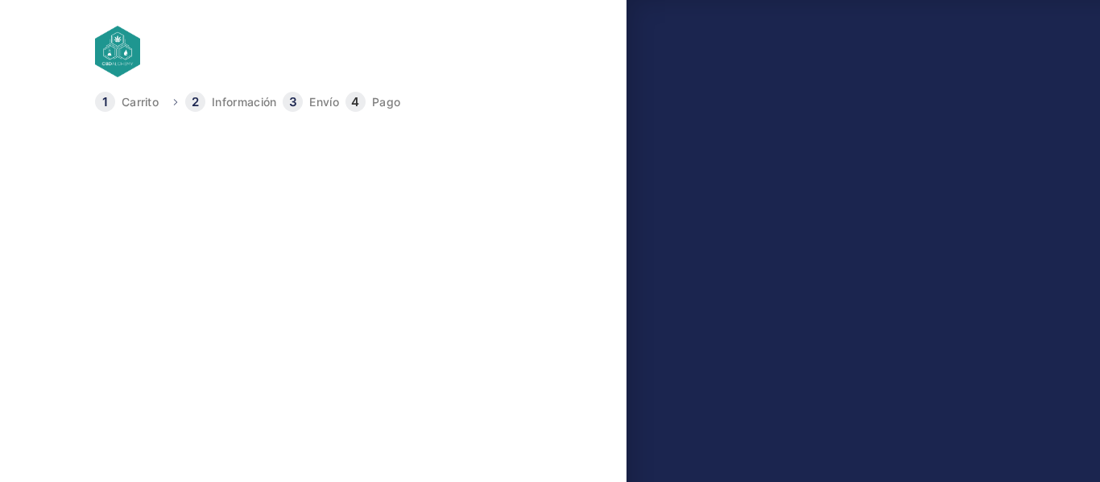
type input "[EMAIL_ADDRESS][DOMAIN_NAME]"
type input "Eva"
type input "[PERSON_NAME]"
type input "[STREET_ADDRESS]"
type input "08010"
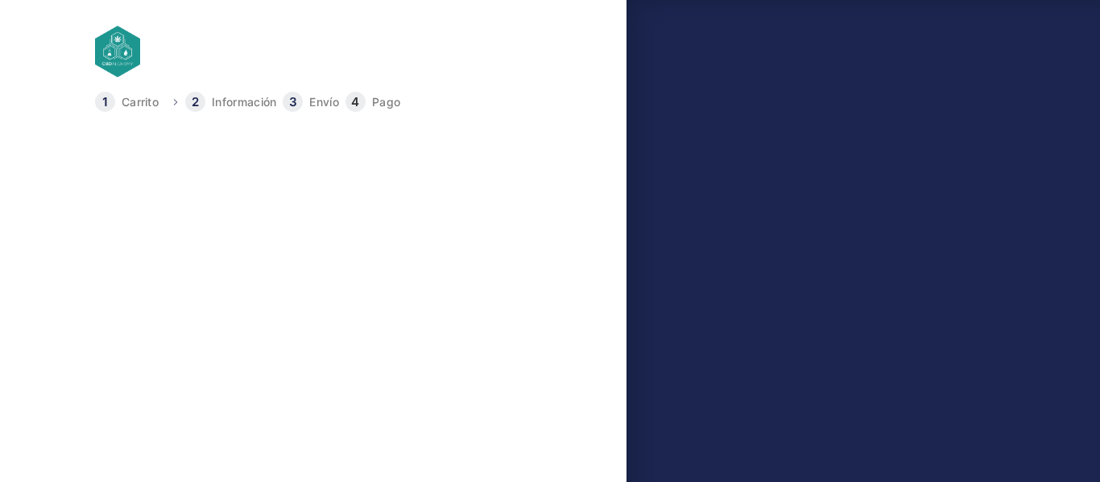
type input "[GEOGRAPHIC_DATA]"
type input "607491212"
select select "B"
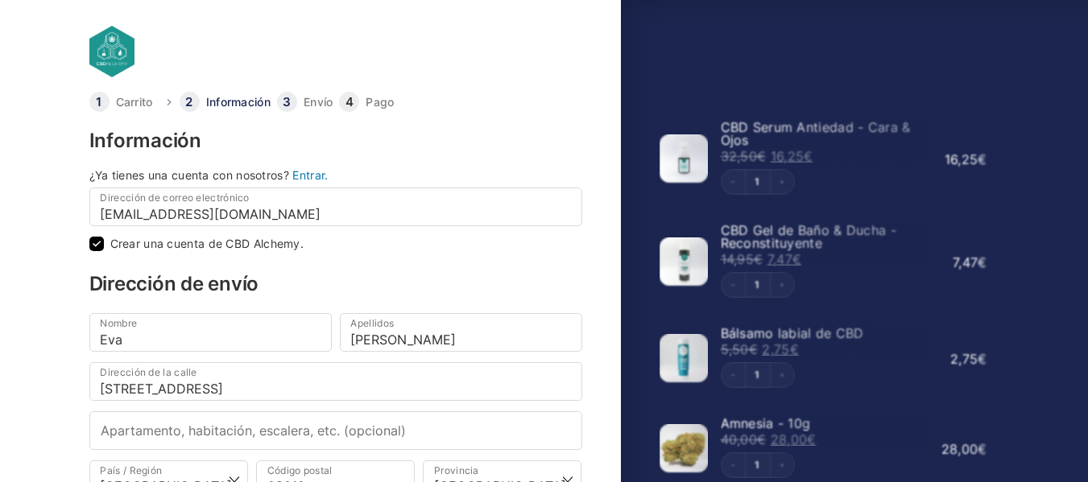
checkbox input "true"
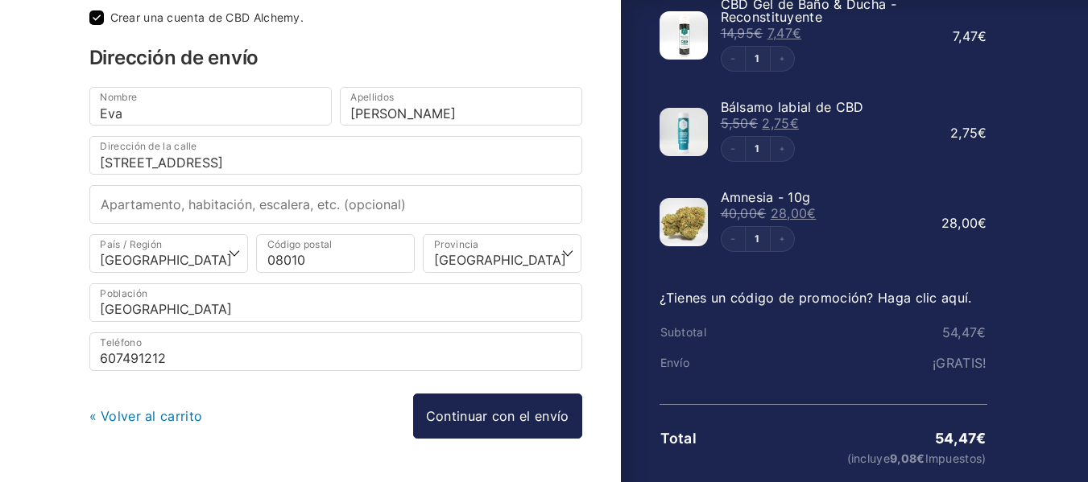
scroll to position [242, 0]
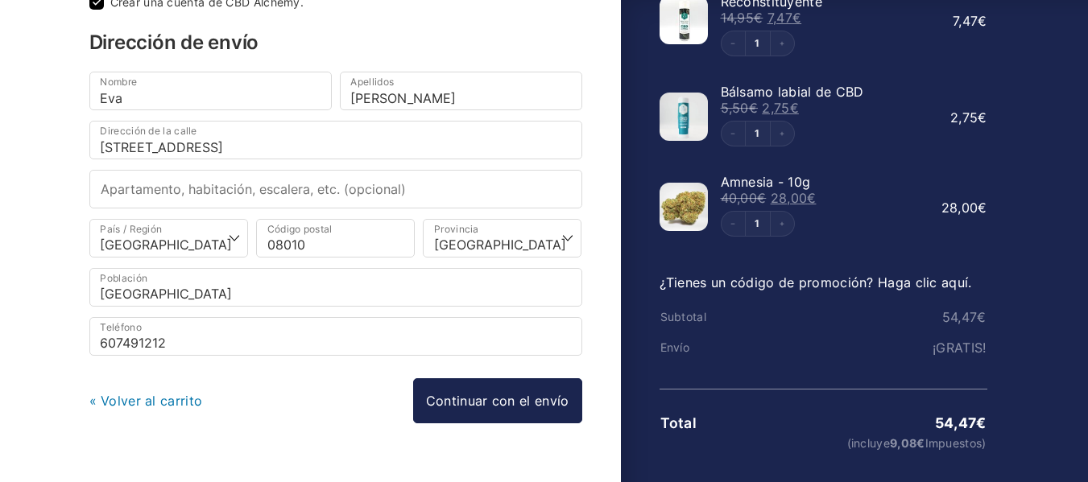
click at [819, 281] on link "¿Tienes un código de promoción? Haga clic aquí." at bounding box center [815, 283] width 312 height 16
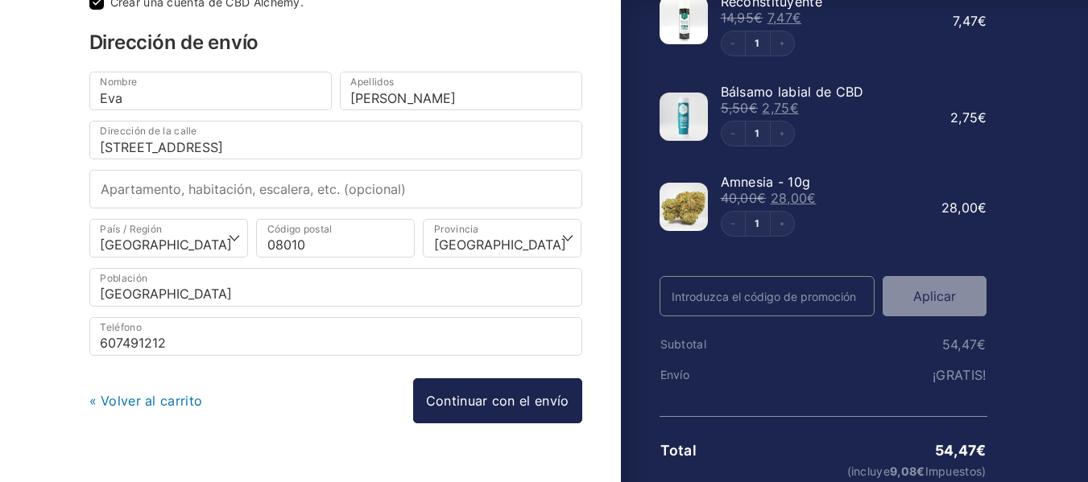
click at [784, 304] on input "Código Promo" at bounding box center [767, 296] width 216 height 40
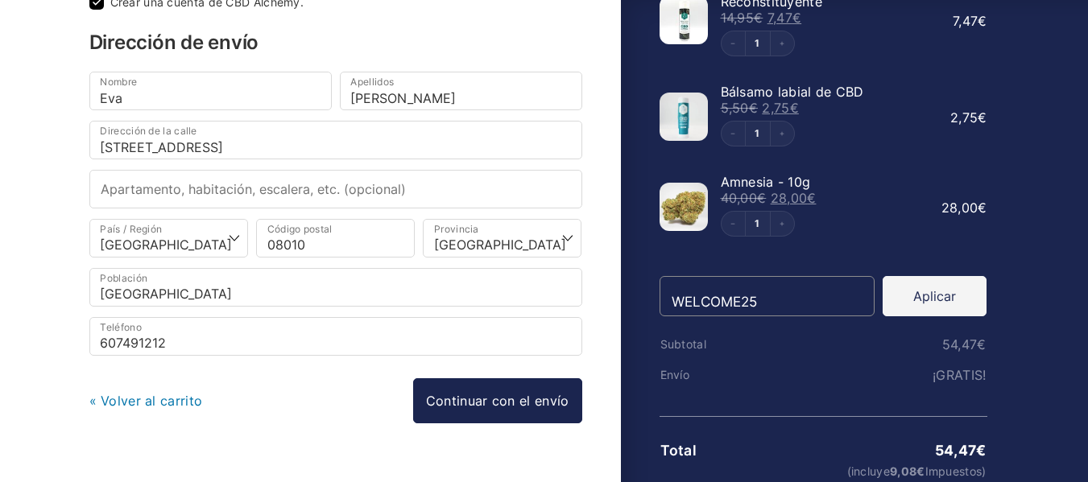
type input "WELCOME25"
click at [929, 303] on button "Aplicar" at bounding box center [934, 296] width 104 height 40
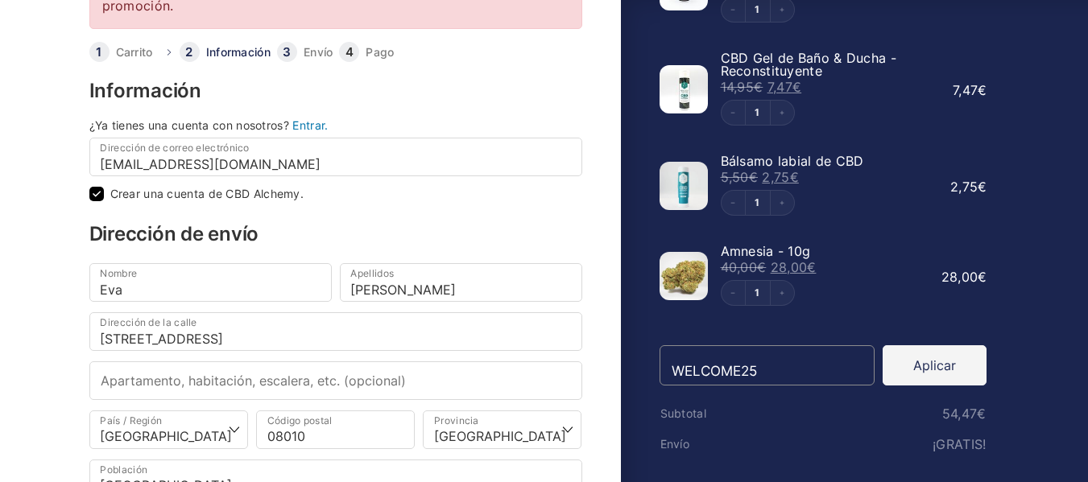
scroll to position [333, 0]
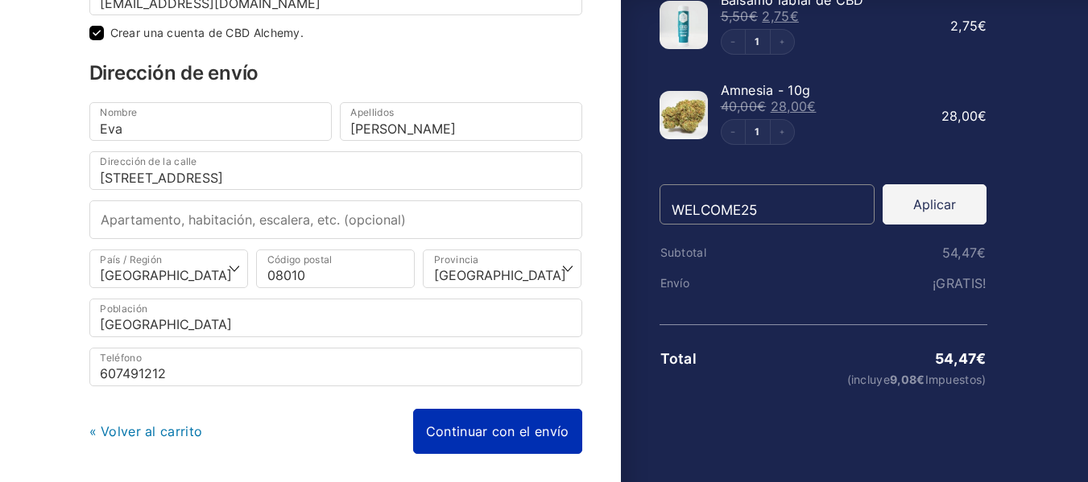
click at [514, 431] on link "Continuar con el envío" at bounding box center [497, 431] width 169 height 45
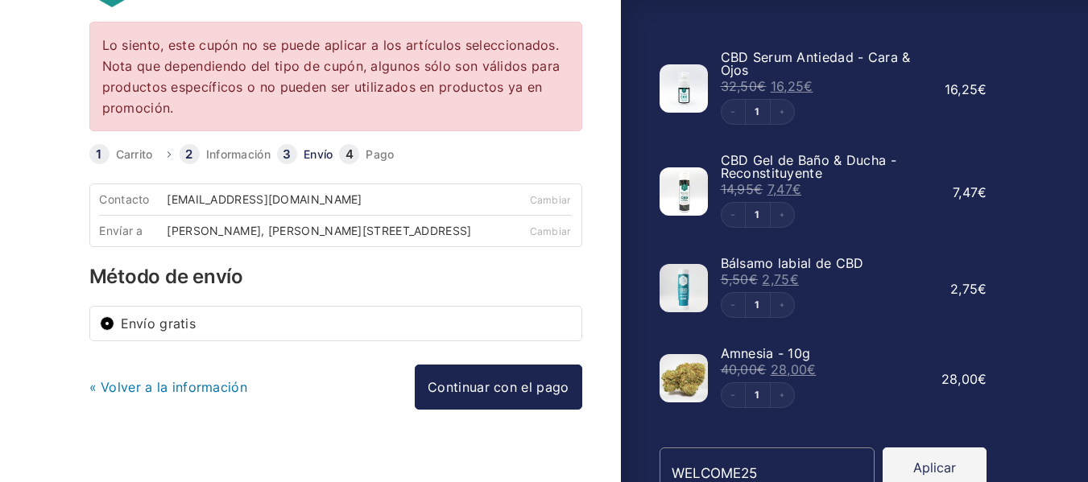
scroll to position [161, 0]
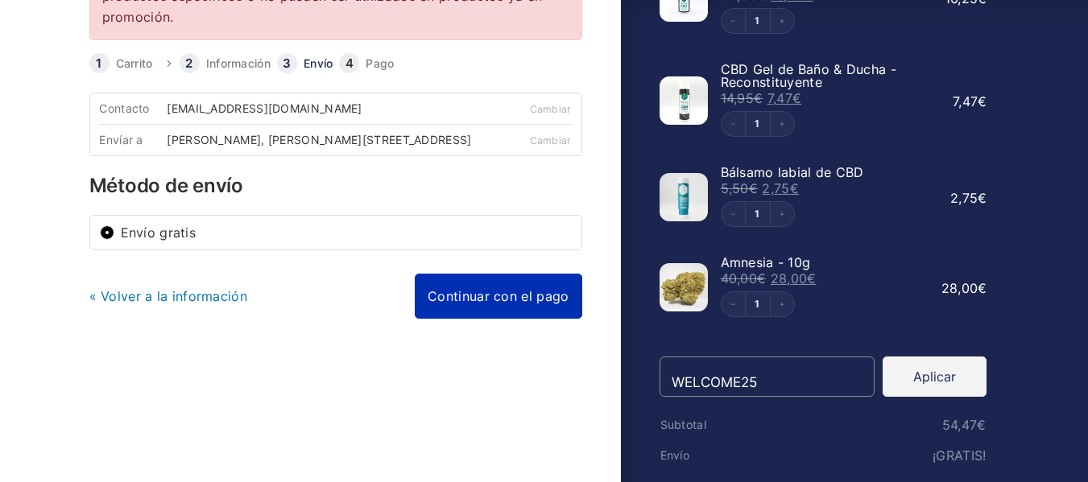
click at [520, 302] on link "Continuar con el pago" at bounding box center [498, 296] width 167 height 45
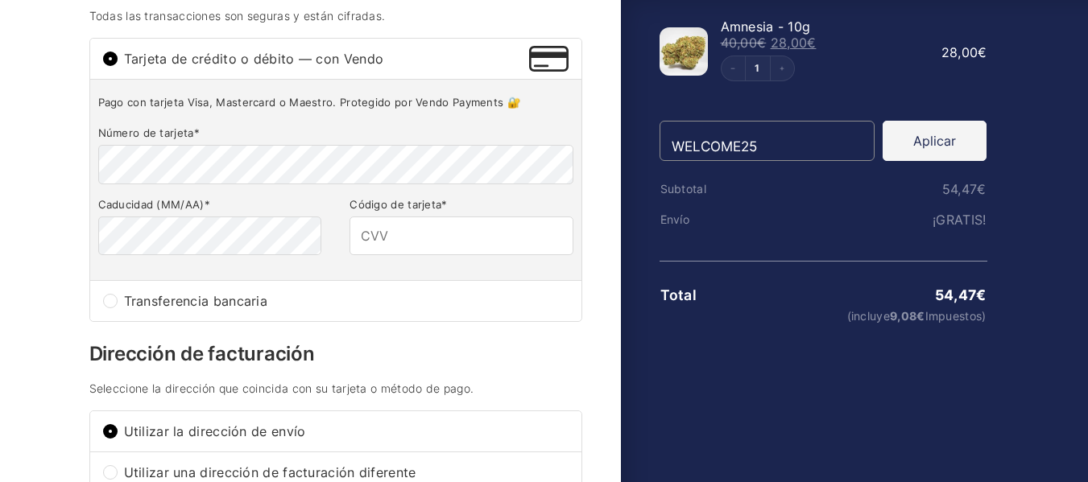
scroll to position [403, 0]
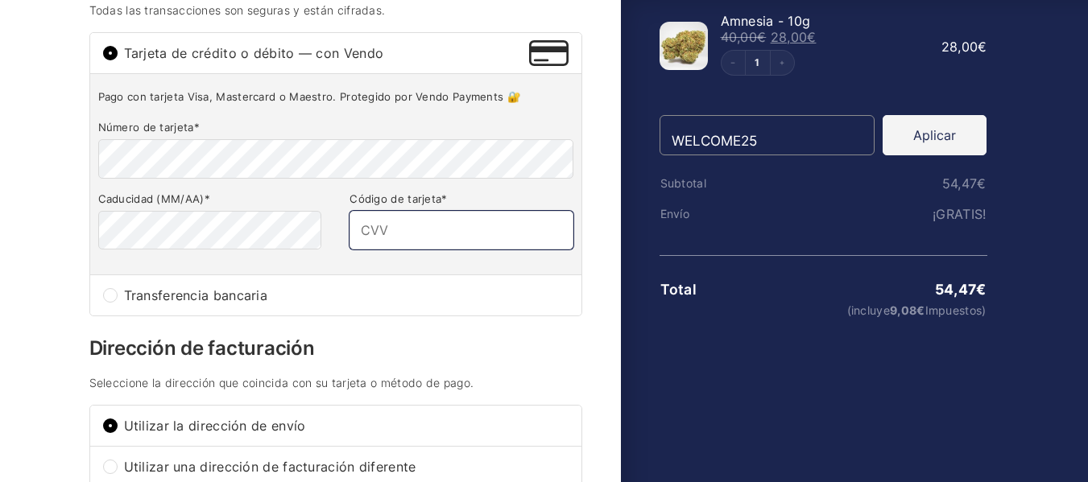
click at [407, 250] on input "Código de tarjeta *" at bounding box center [460, 230] width 223 height 39
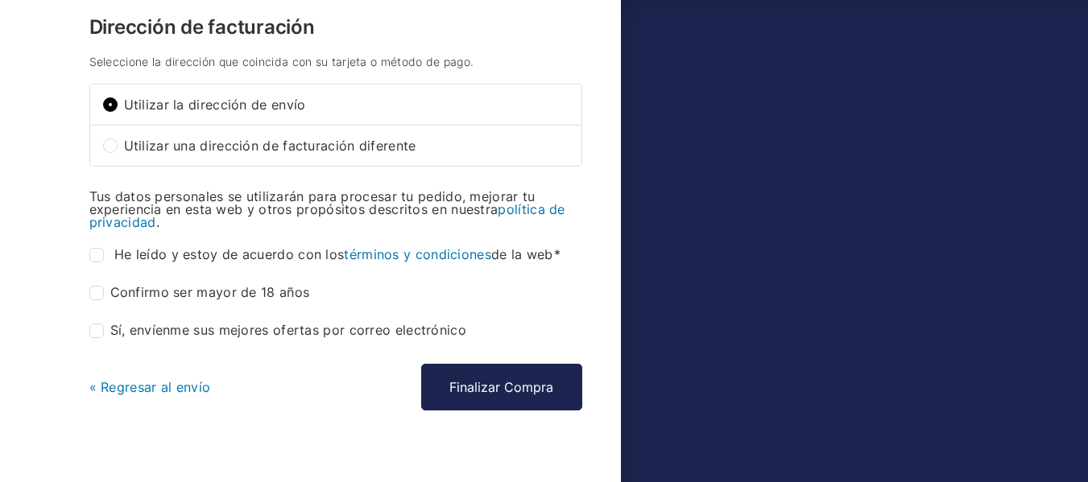
scroll to position [725, 0]
type input "852"
click at [96, 262] on input "He leído y estoy de acuerdo con los términos y condiciones de la web *" at bounding box center [96, 254] width 14 height 14
checkbox input "true"
click at [101, 299] on input "Confirmo ser mayor de 18 años *" at bounding box center [96, 292] width 14 height 14
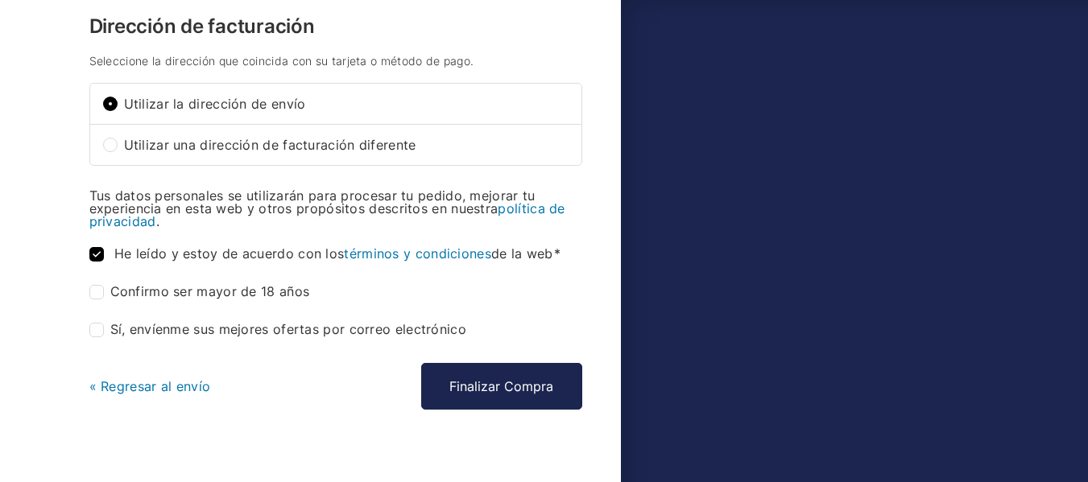
checkbox input "true"
click at [98, 336] on input "Sí, envíenme sus mejores ofertas por correo electrónico (opcional)" at bounding box center [96, 330] width 14 height 14
checkbox input "true"
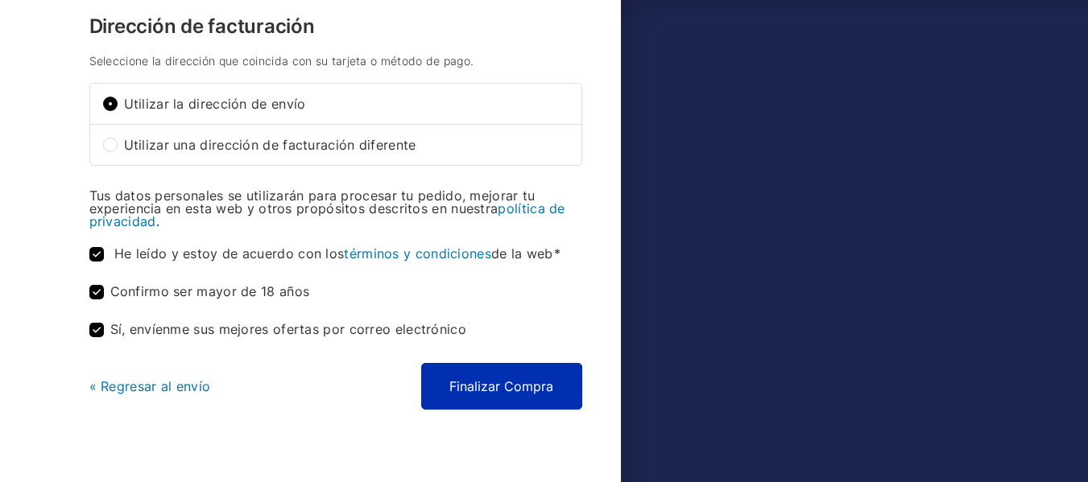
click at [465, 399] on button "Finalizar Compra" at bounding box center [501, 386] width 161 height 47
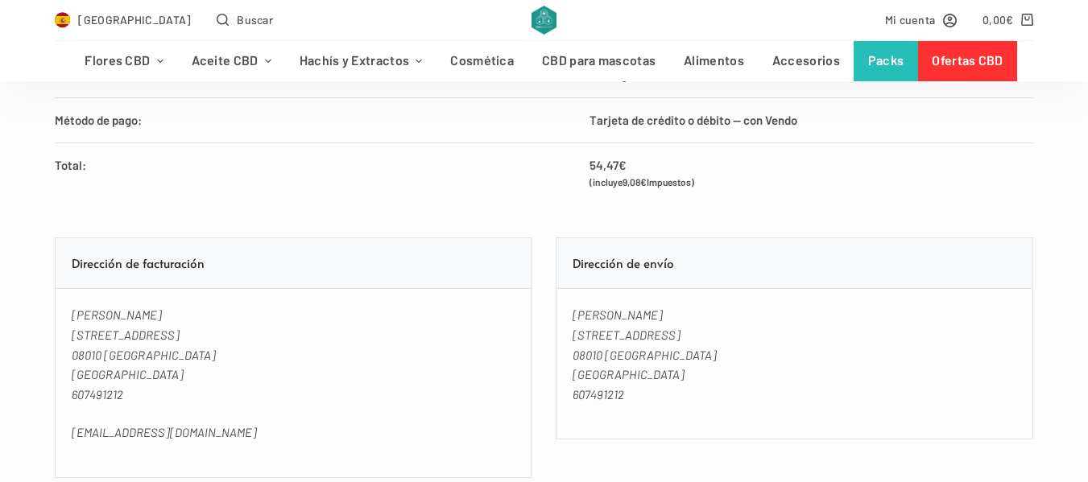
scroll to position [966, 0]
